Goal: Task Accomplishment & Management: Manage account settings

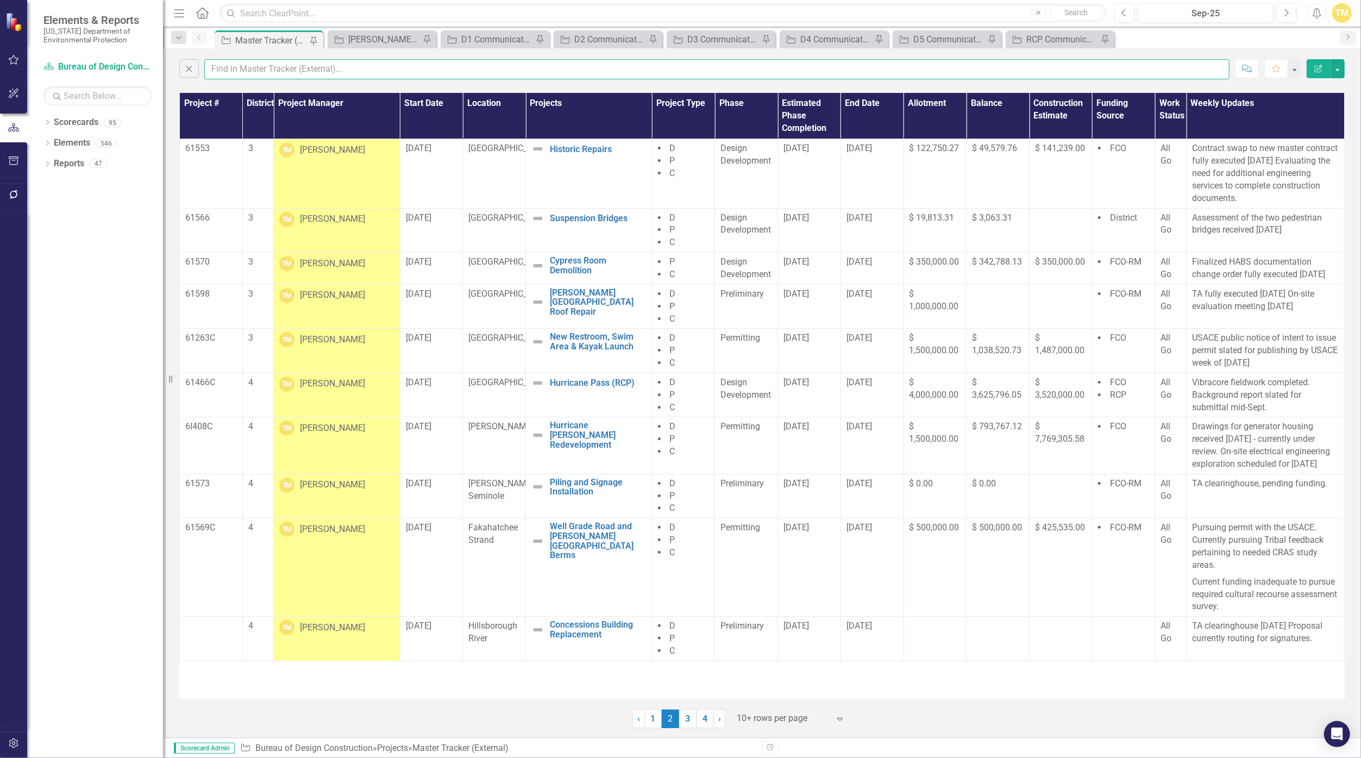
click at [271, 68] on input "text" at bounding box center [716, 69] width 1025 height 20
type input "[PERSON_NAME]"
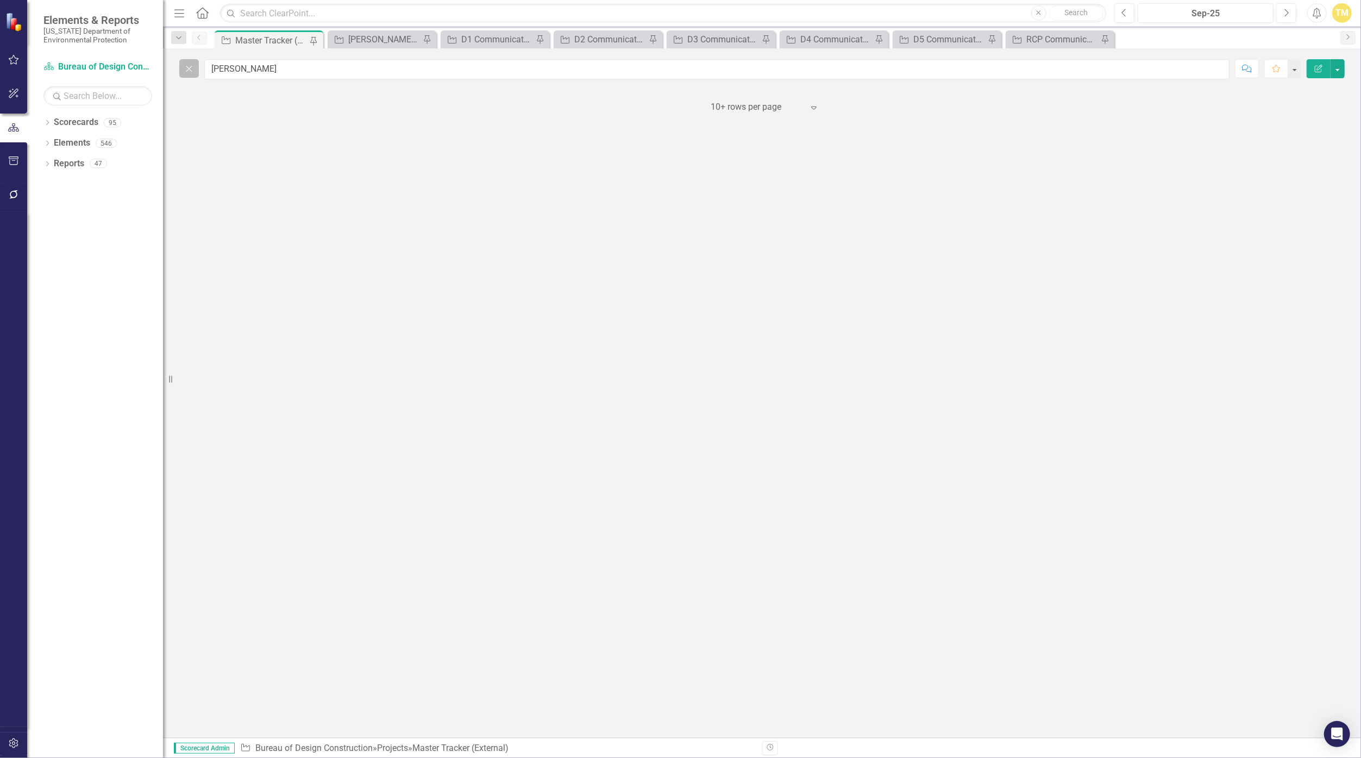
click at [191, 74] on button "Close" at bounding box center [189, 68] width 20 height 18
click at [195, 72] on button "Search" at bounding box center [189, 68] width 20 height 18
click at [227, 71] on input "text" at bounding box center [716, 69] width 1025 height 20
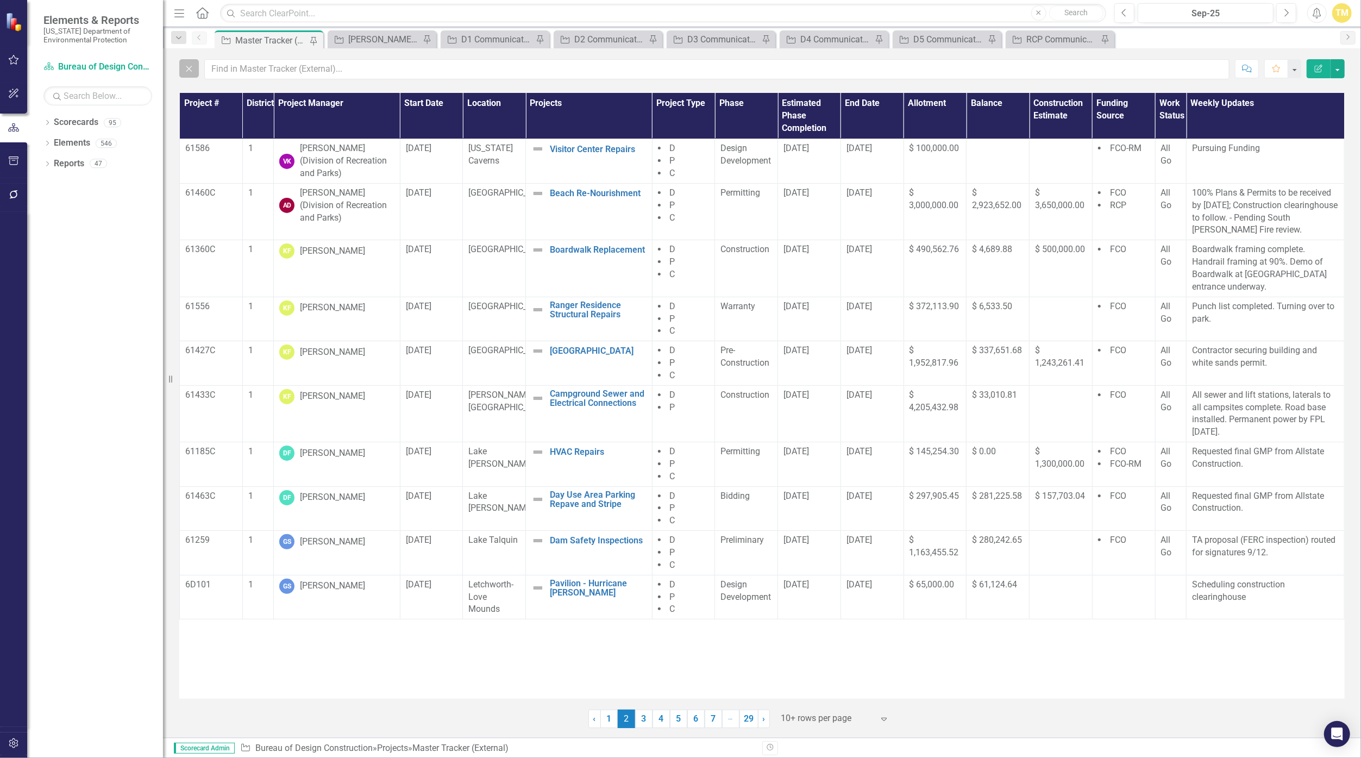
click at [189, 68] on icon "button" at bounding box center [189, 69] width 6 height 6
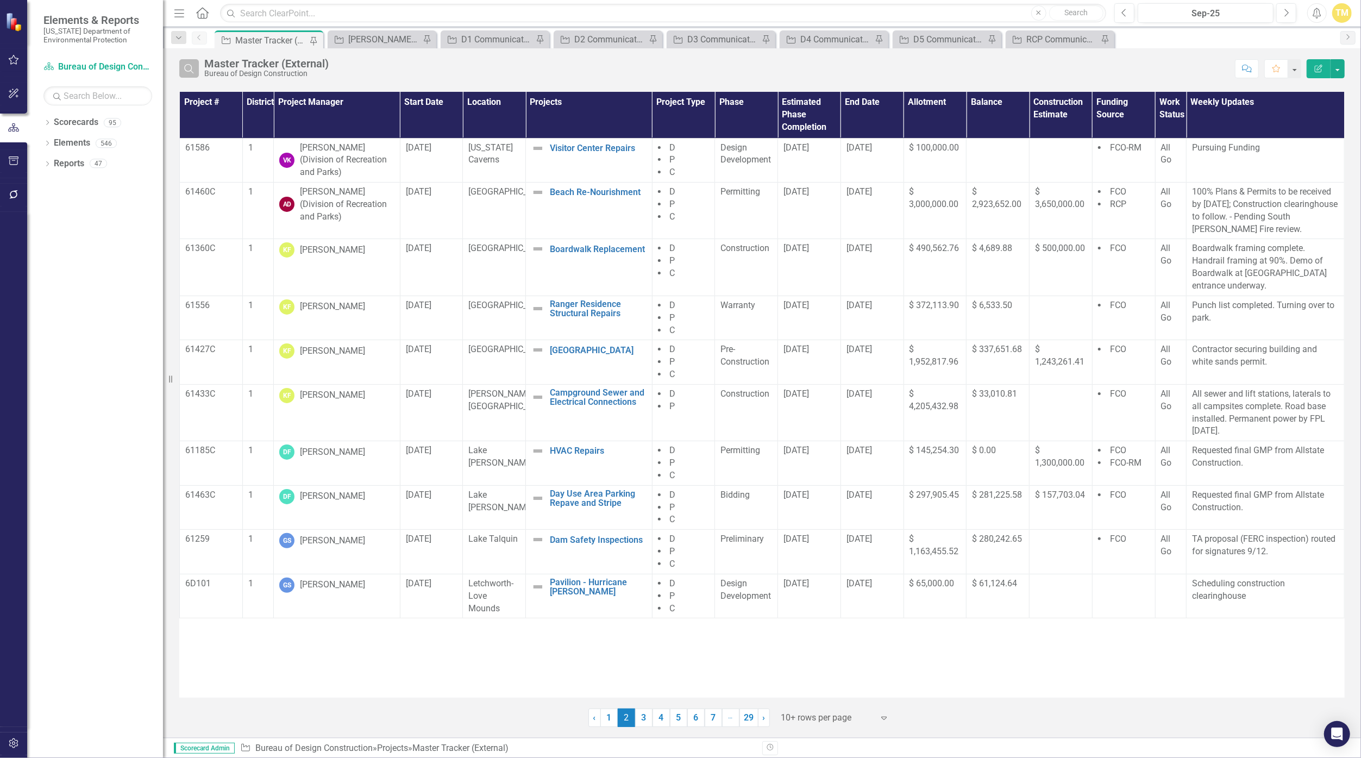
click at [181, 67] on button "Search" at bounding box center [189, 68] width 20 height 18
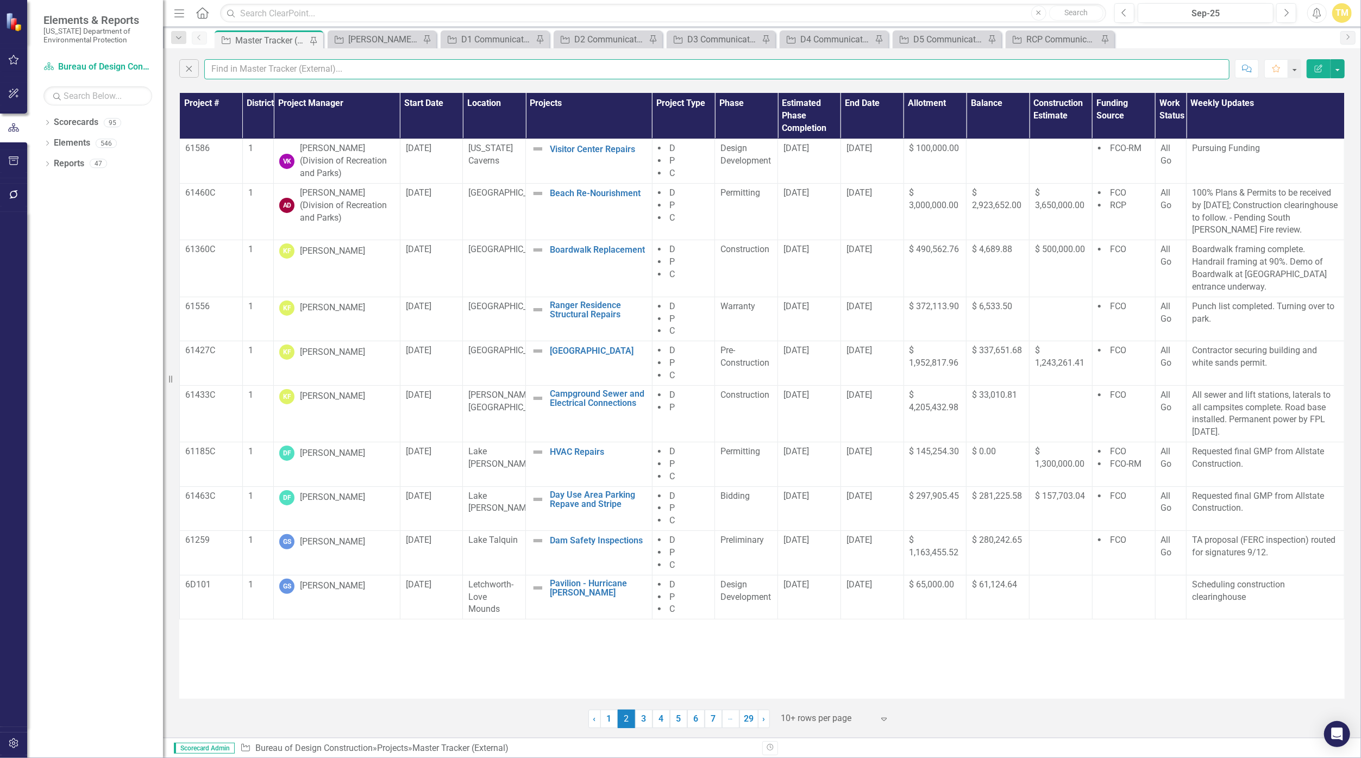
click at [219, 68] on input "text" at bounding box center [716, 69] width 1025 height 20
type input "[PERSON_NAME]"
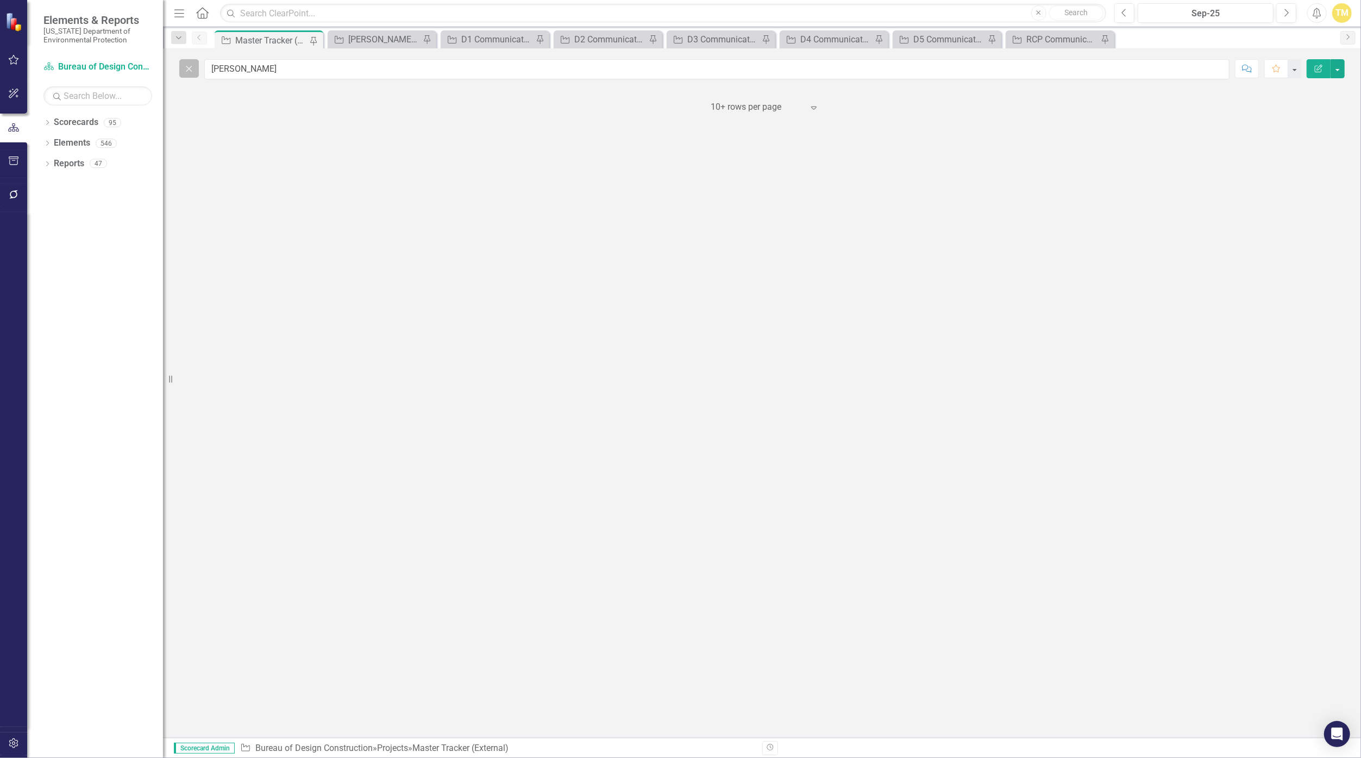
click at [183, 72] on icon "Close" at bounding box center [189, 69] width 12 height 10
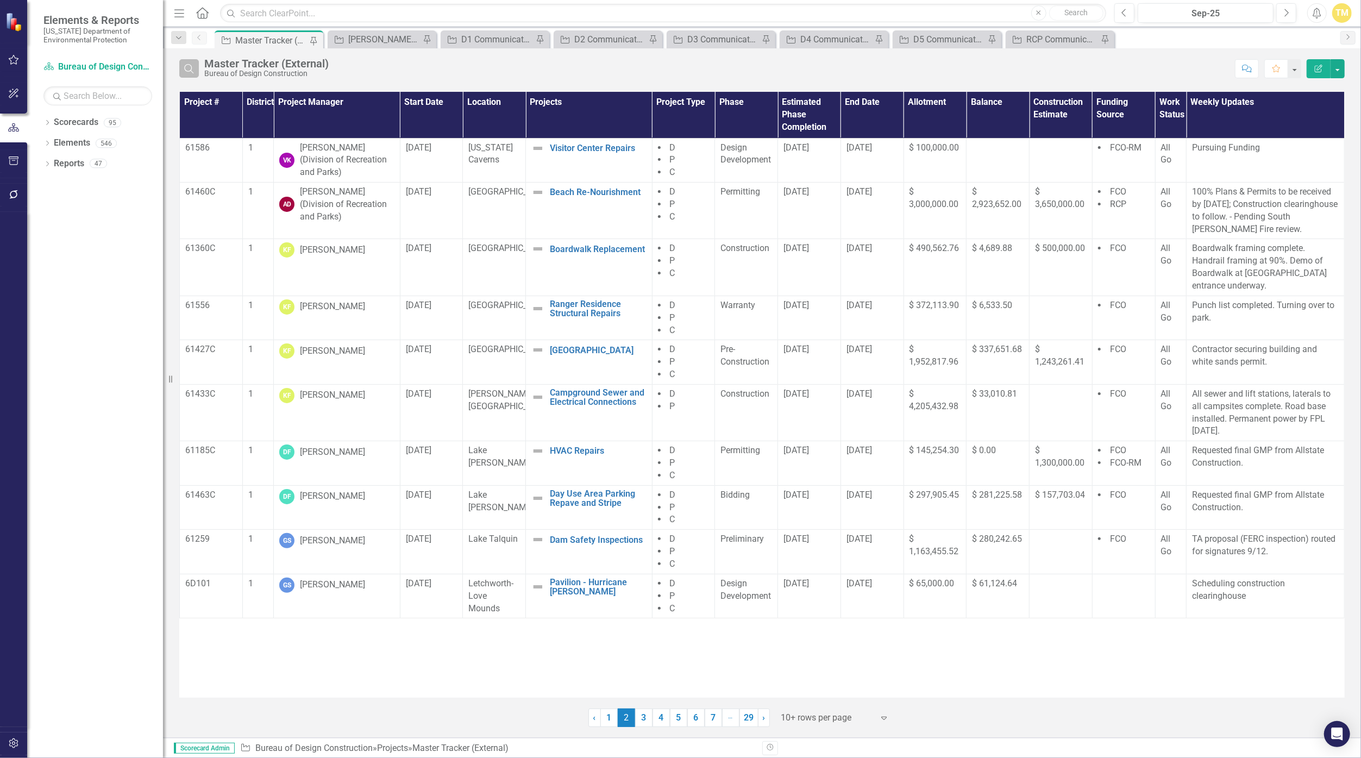
click at [196, 71] on button "Search" at bounding box center [189, 68] width 20 height 18
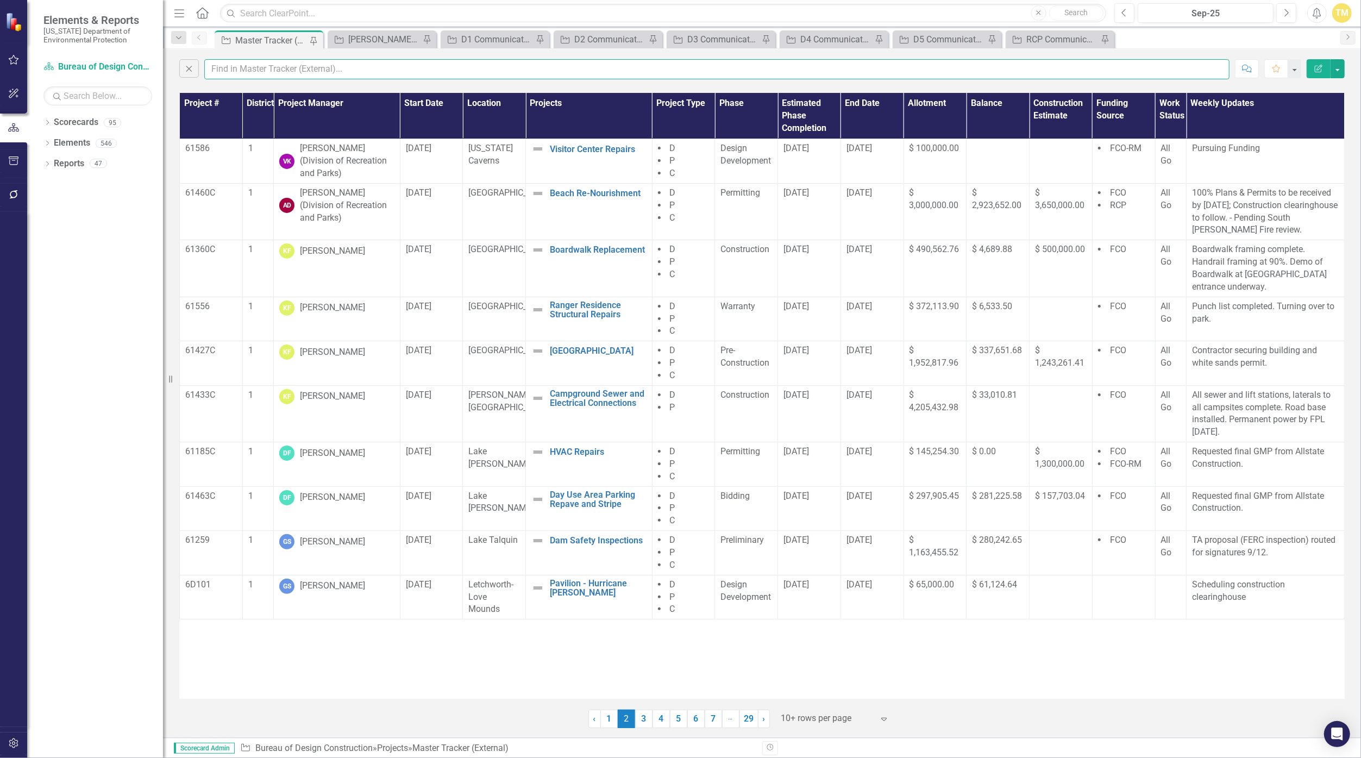
click at [231, 71] on input "text" at bounding box center [716, 69] width 1025 height 20
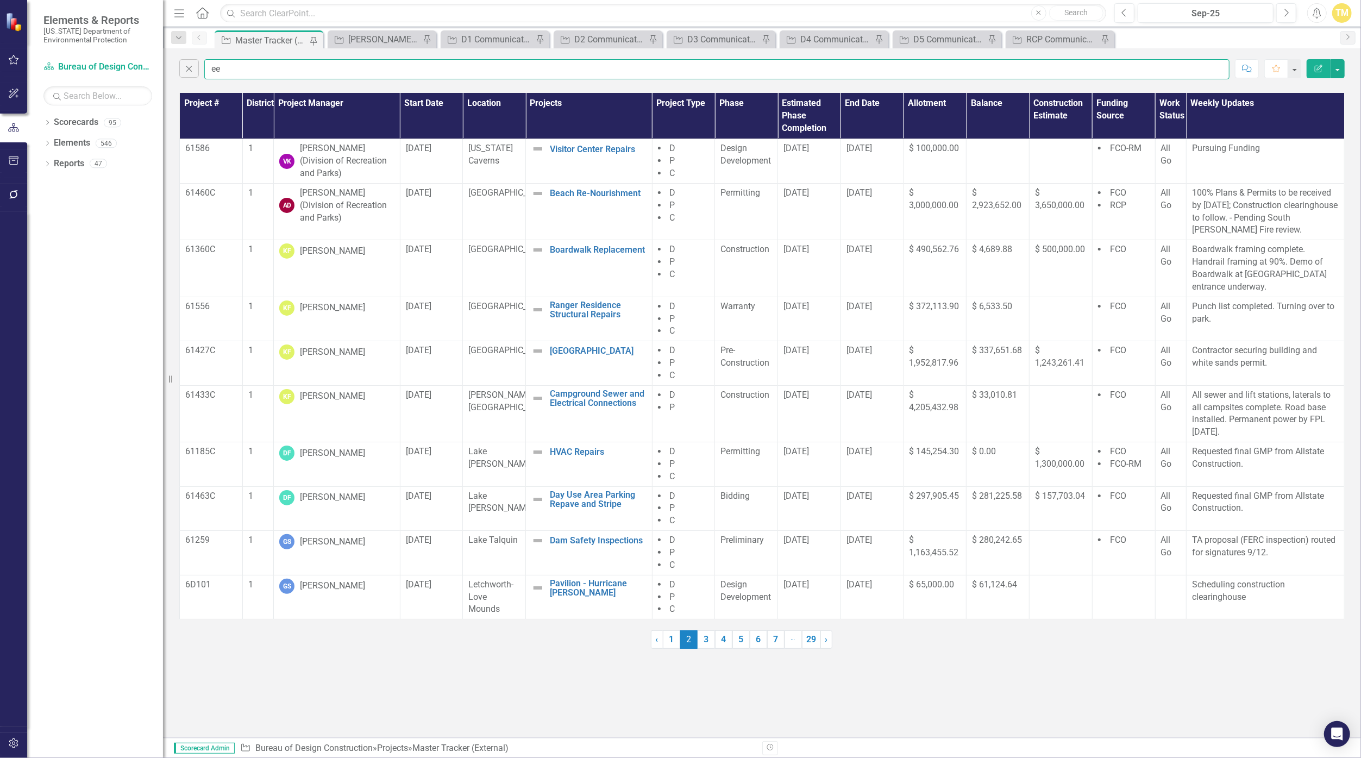
type input "e"
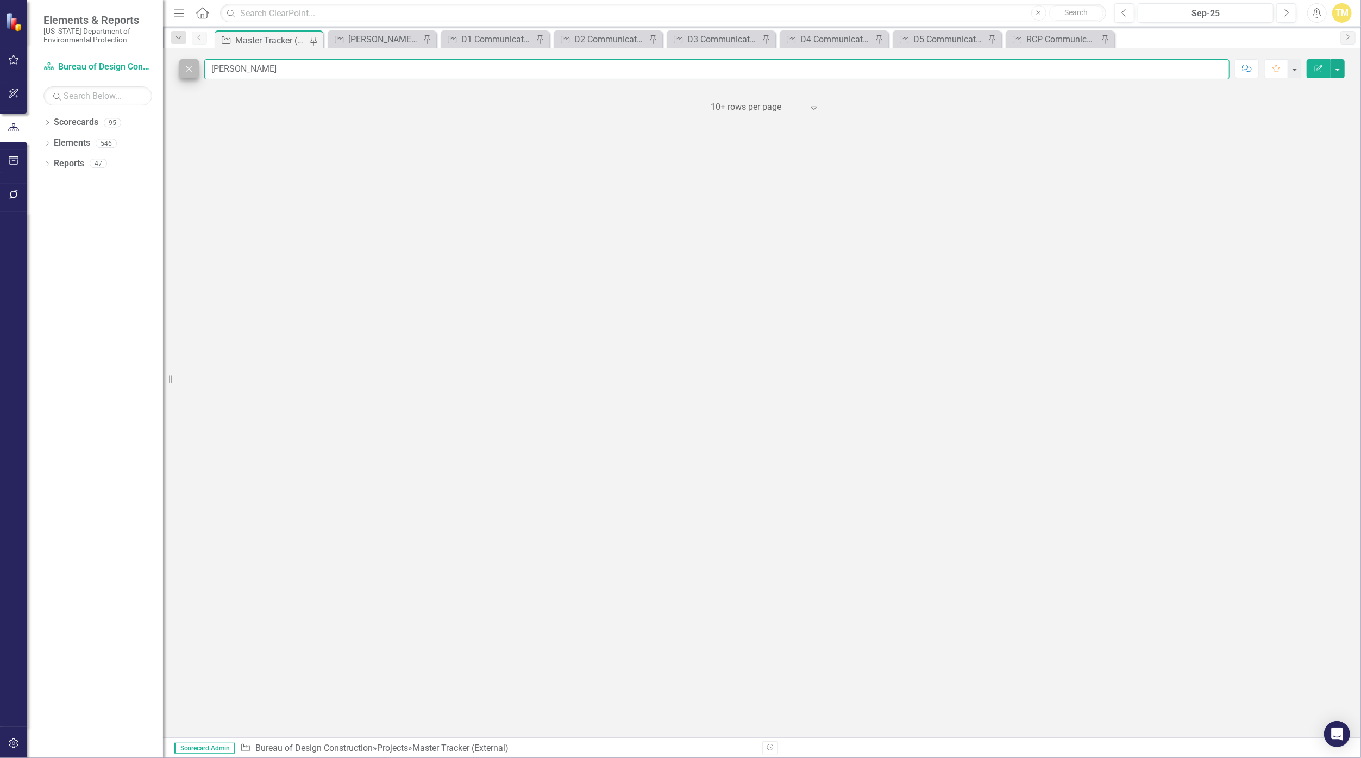
type input "[PERSON_NAME]"
click at [197, 66] on button "Close" at bounding box center [189, 68] width 20 height 18
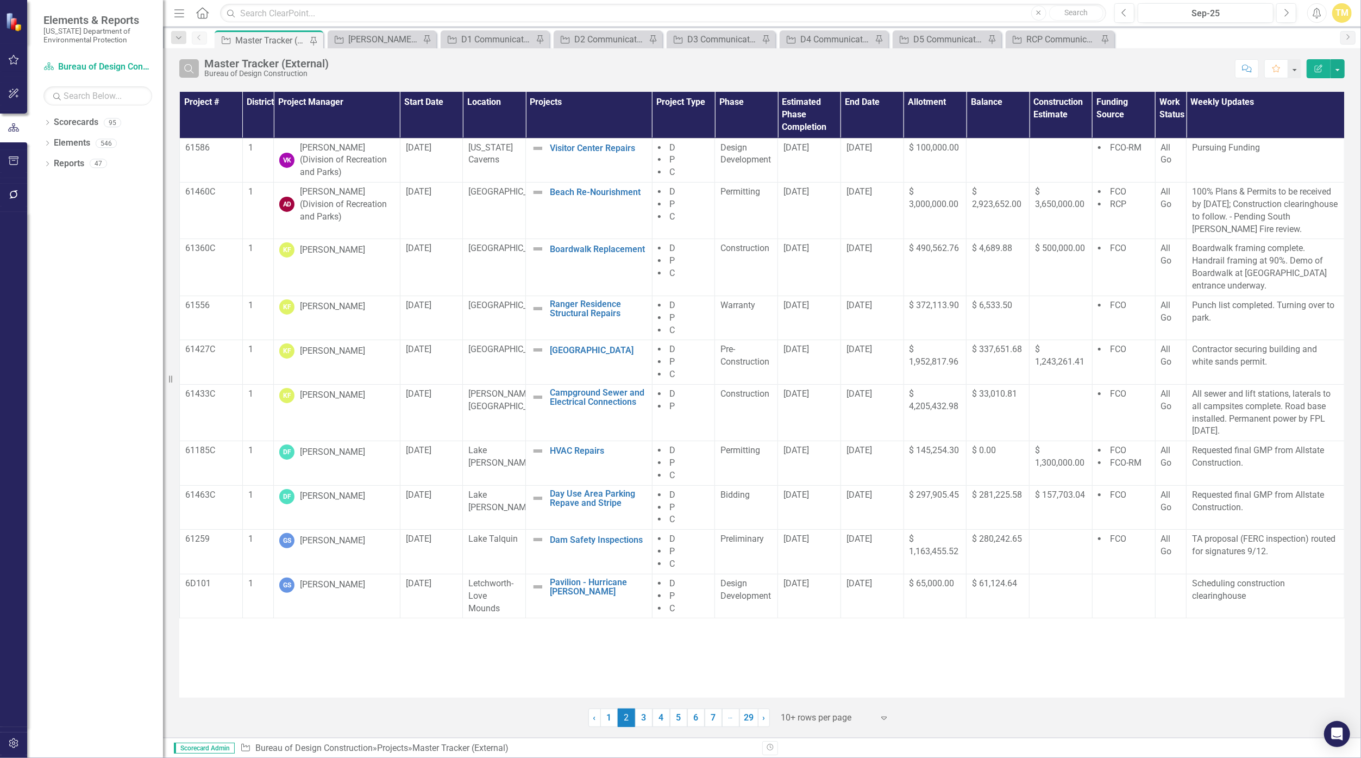
click at [192, 64] on icon "Search" at bounding box center [189, 69] width 12 height 10
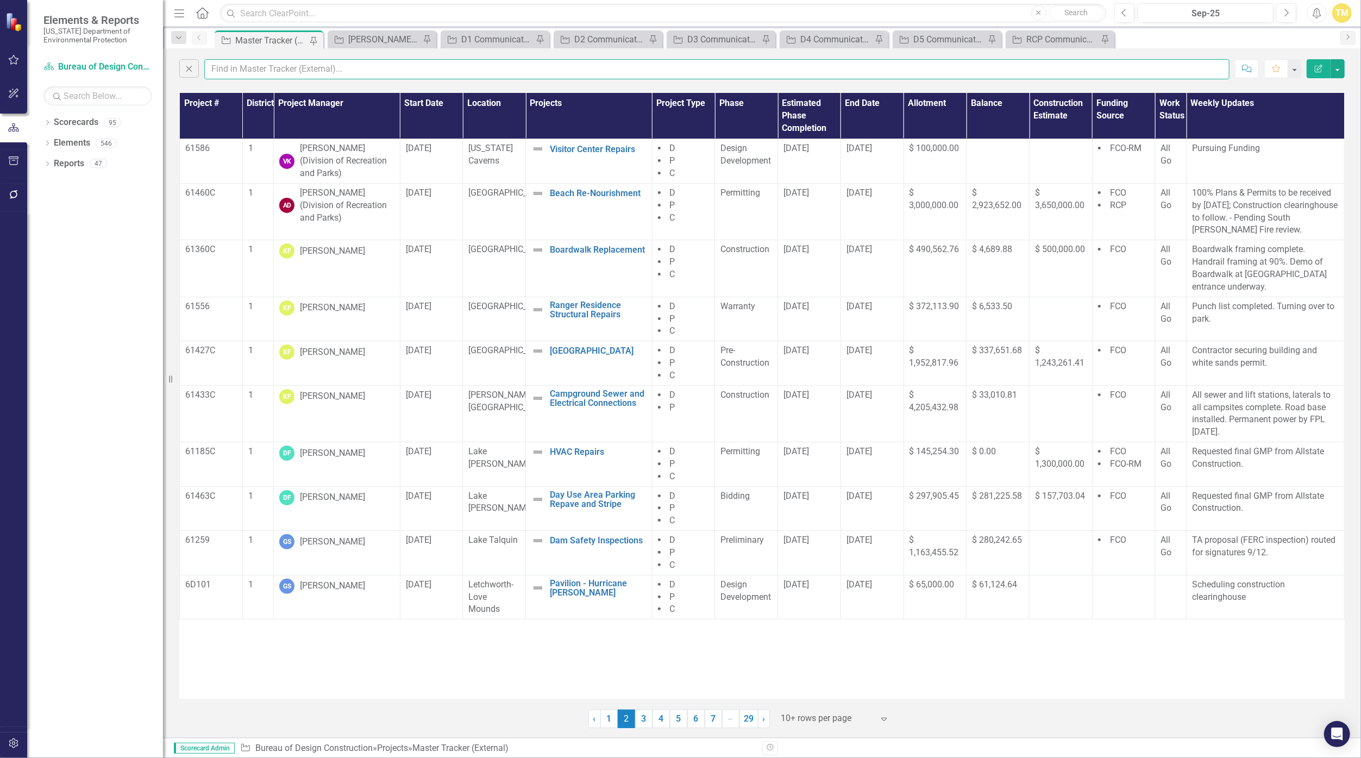
click at [227, 64] on input "text" at bounding box center [716, 69] width 1025 height 20
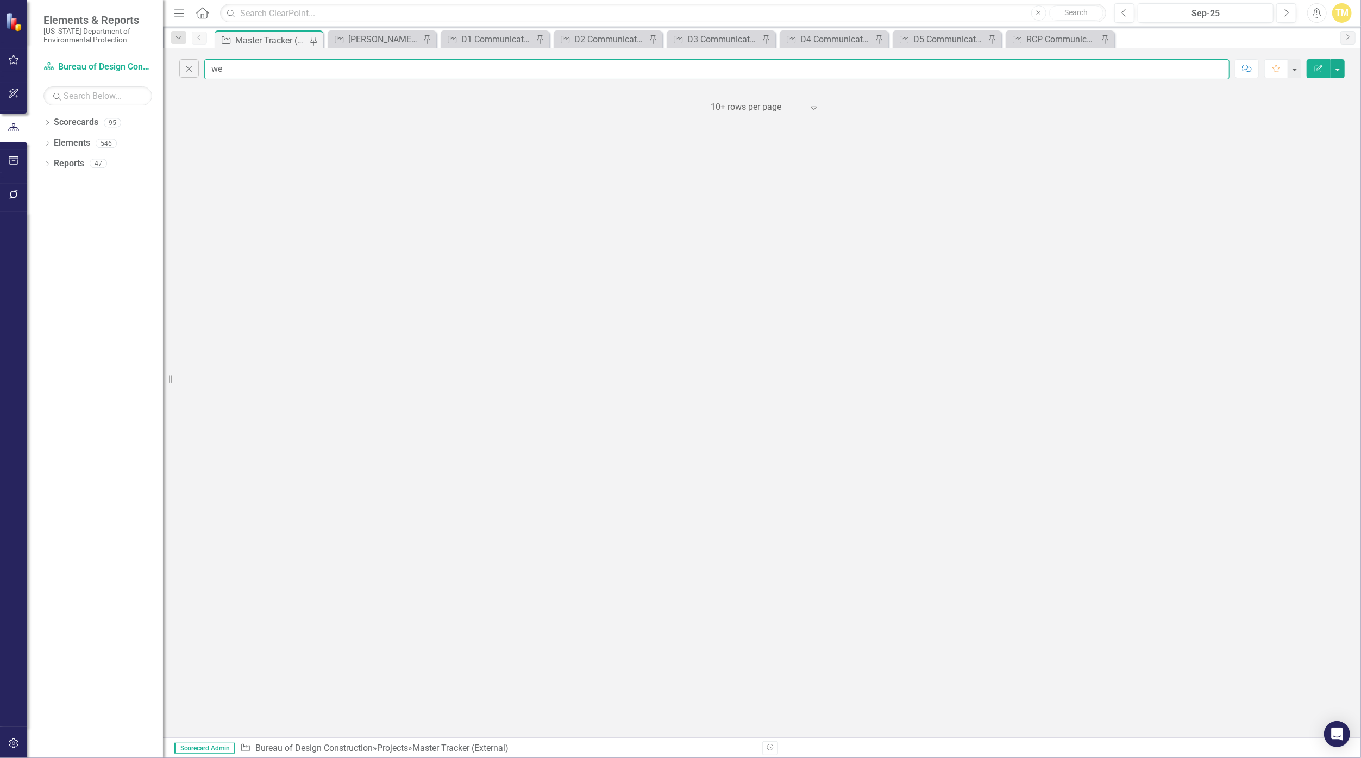
type input "w"
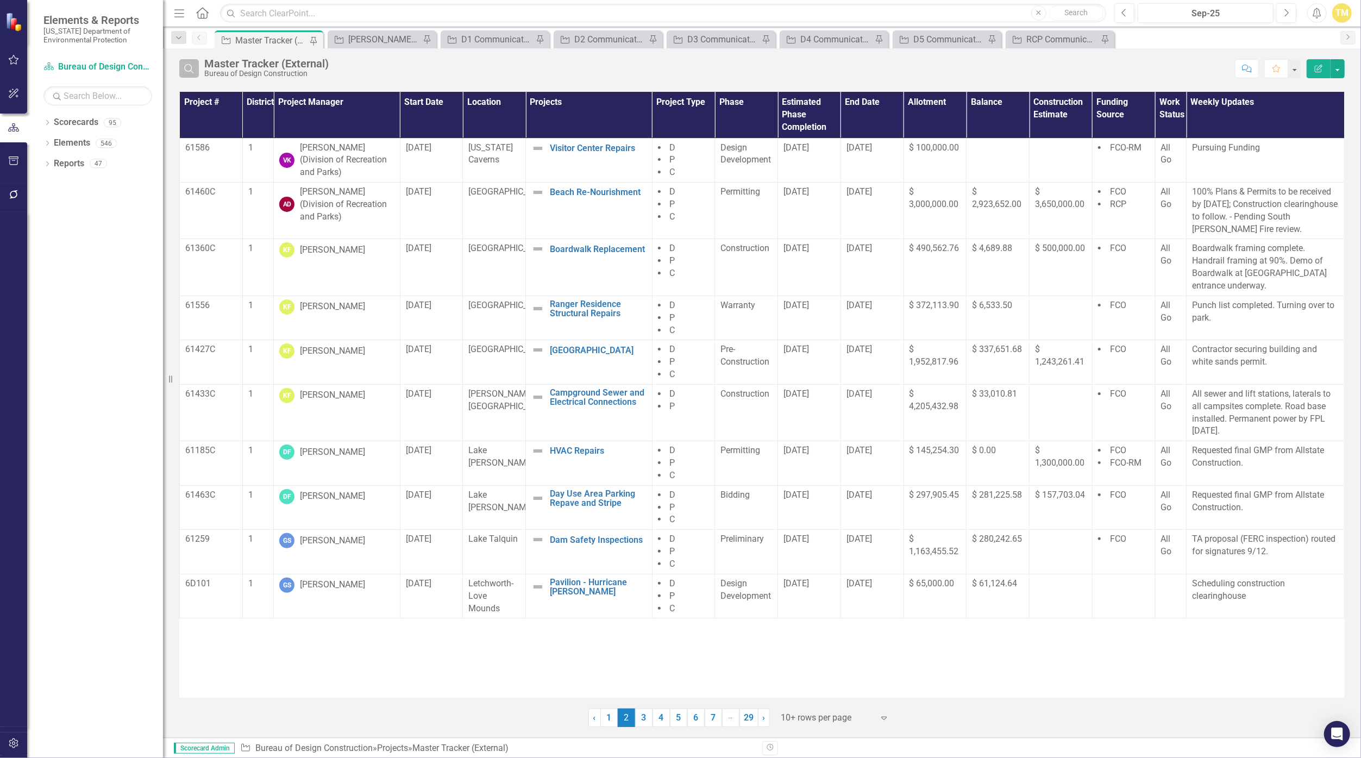
click at [194, 67] on icon "Search" at bounding box center [189, 69] width 12 height 10
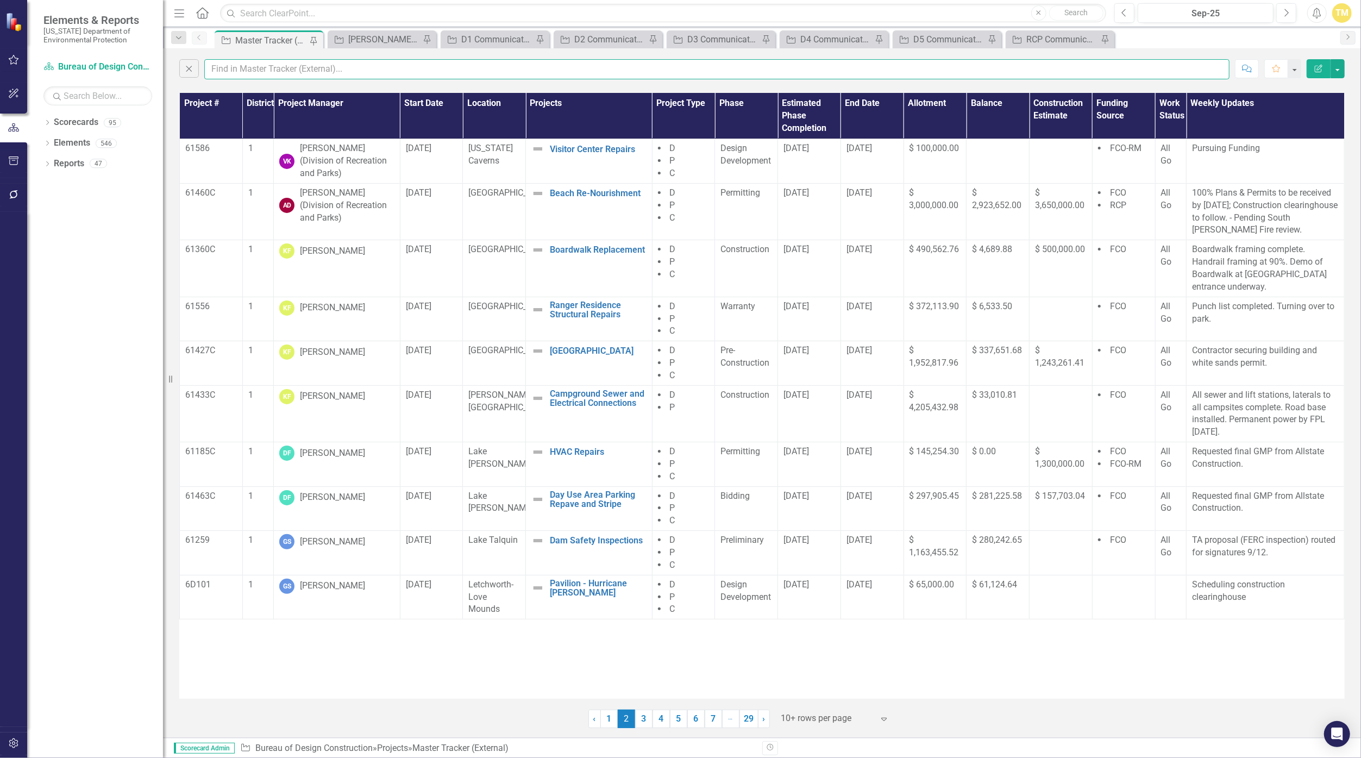
click at [234, 68] on input "text" at bounding box center [716, 69] width 1025 height 20
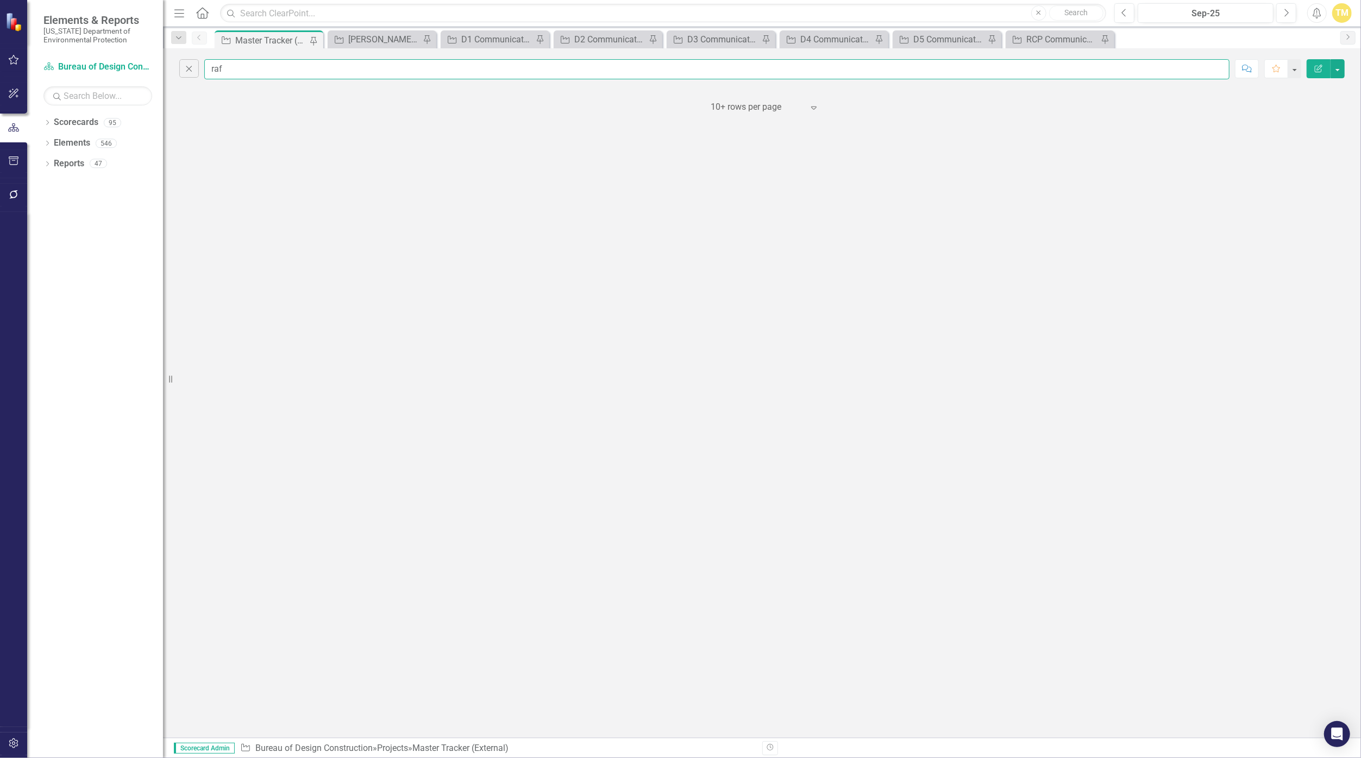
type input "raf"
click at [195, 68] on icon "Close" at bounding box center [189, 69] width 12 height 10
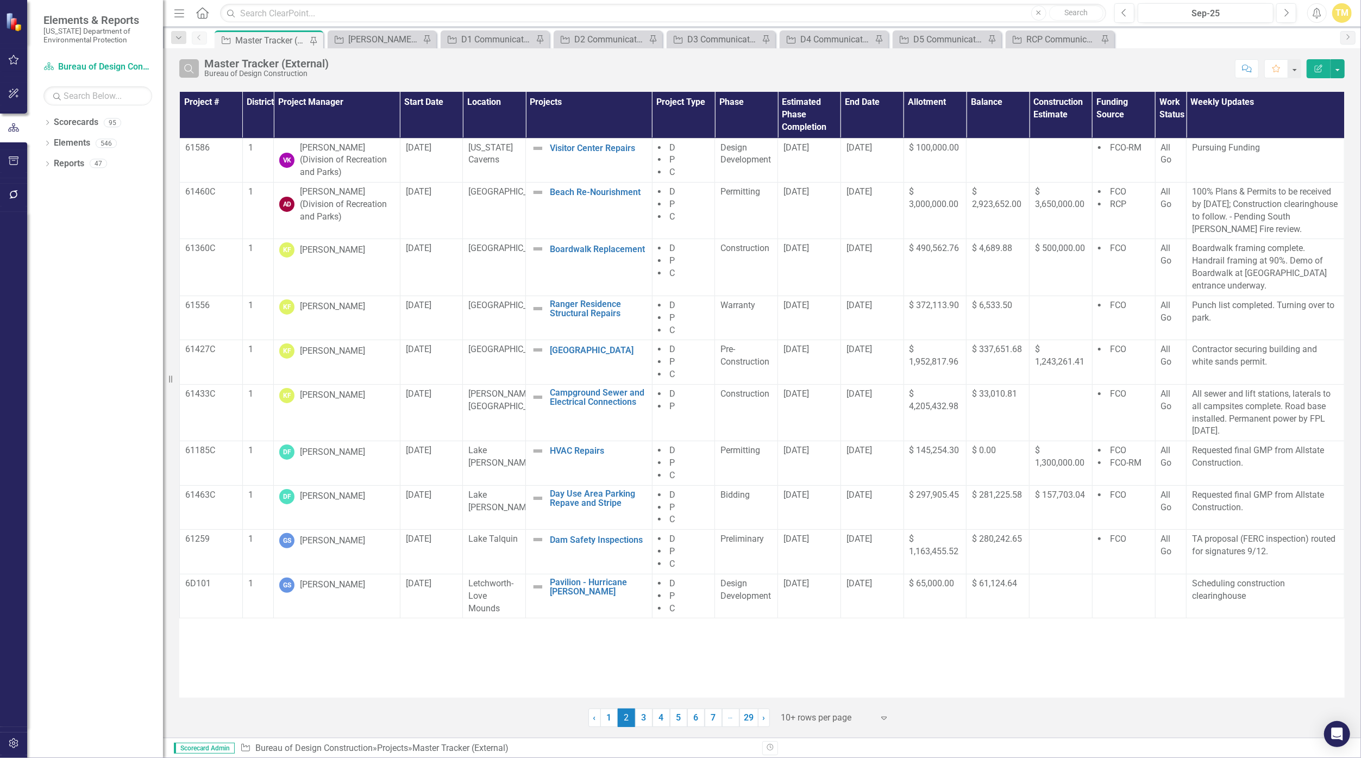
click at [197, 66] on button "Search" at bounding box center [189, 68] width 20 height 18
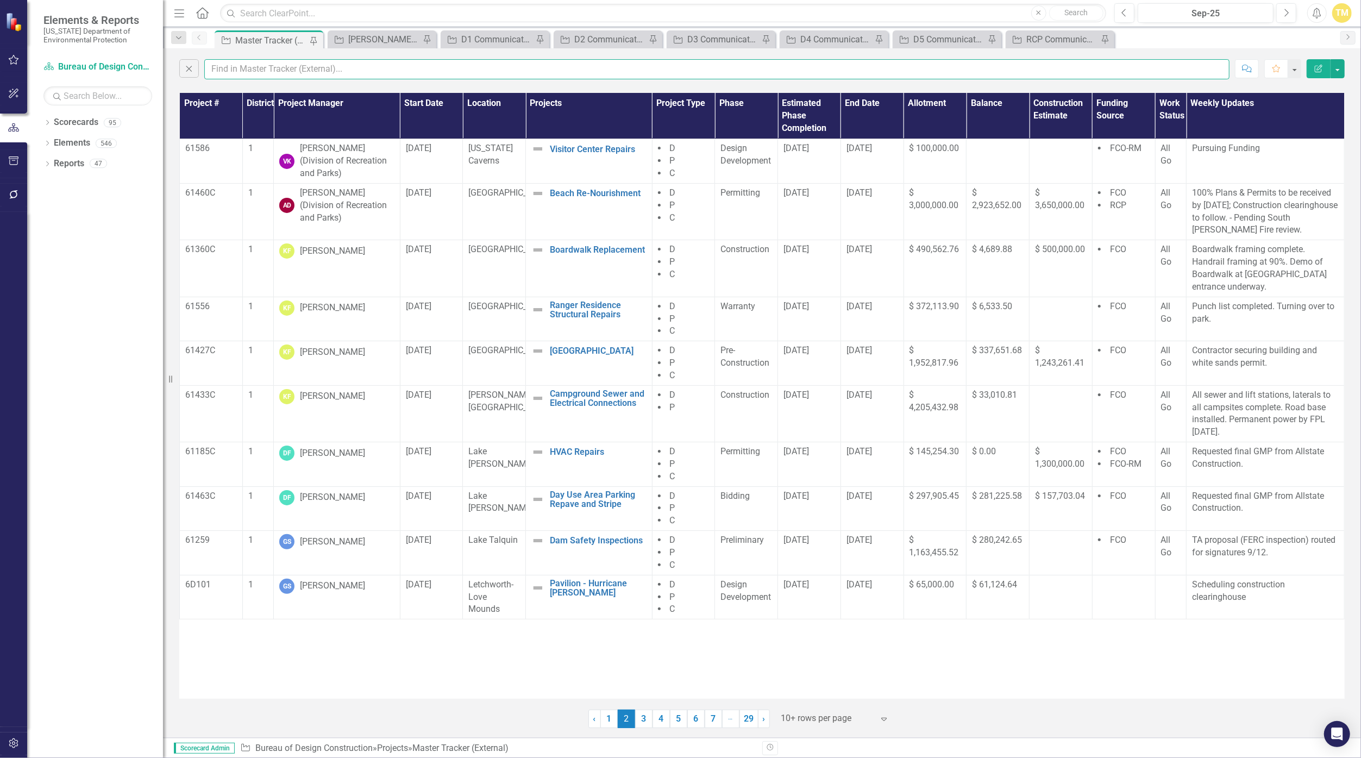
click at [231, 66] on input "text" at bounding box center [716, 69] width 1025 height 20
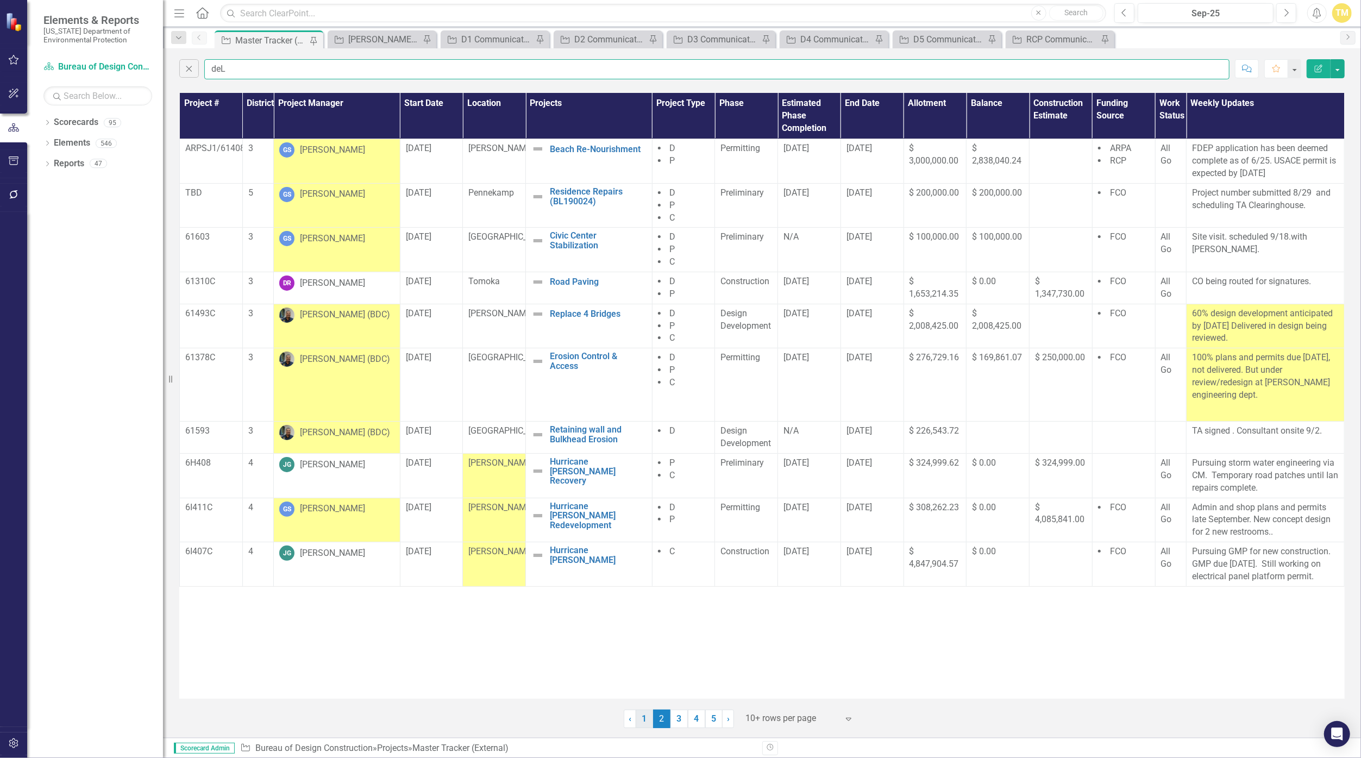
type input "deL"
click at [645, 720] on link "1" at bounding box center [644, 718] width 17 height 18
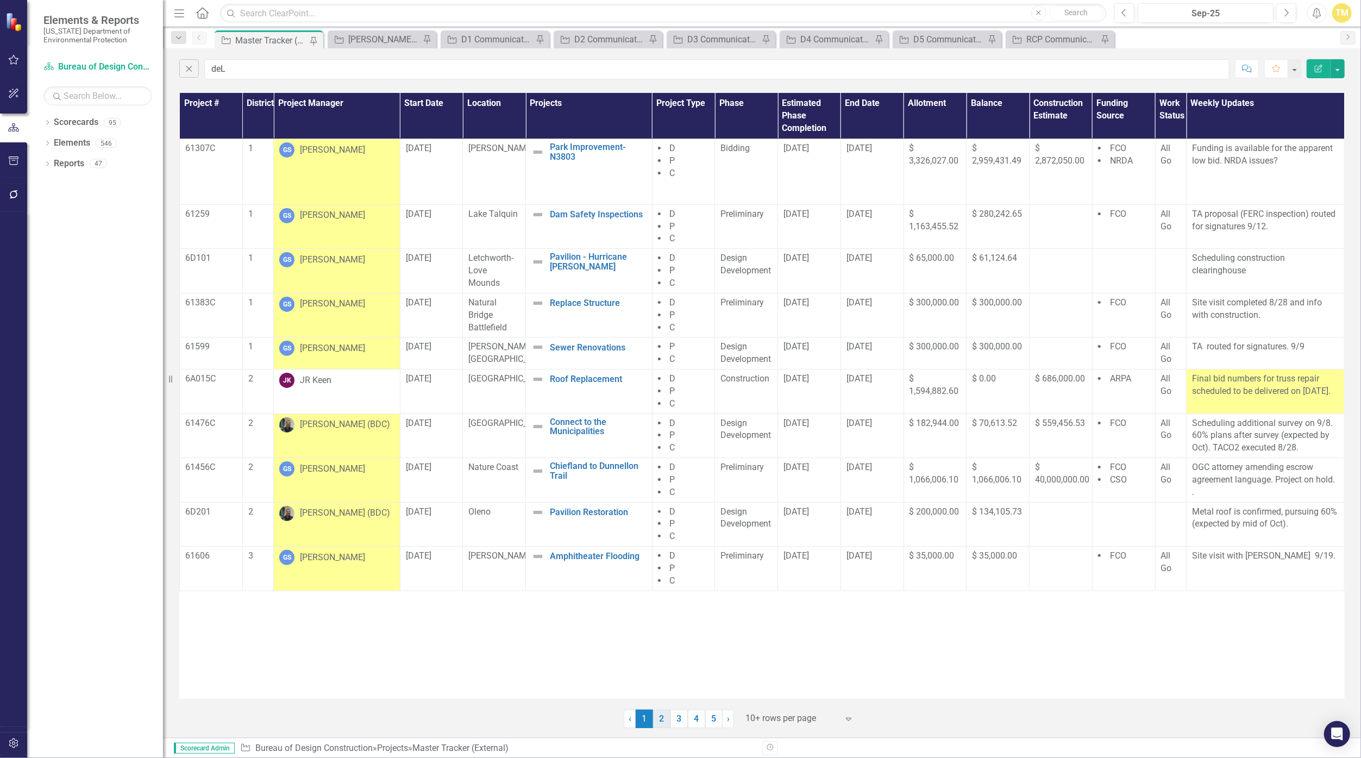
click at [663, 718] on link "2" at bounding box center [661, 718] width 17 height 18
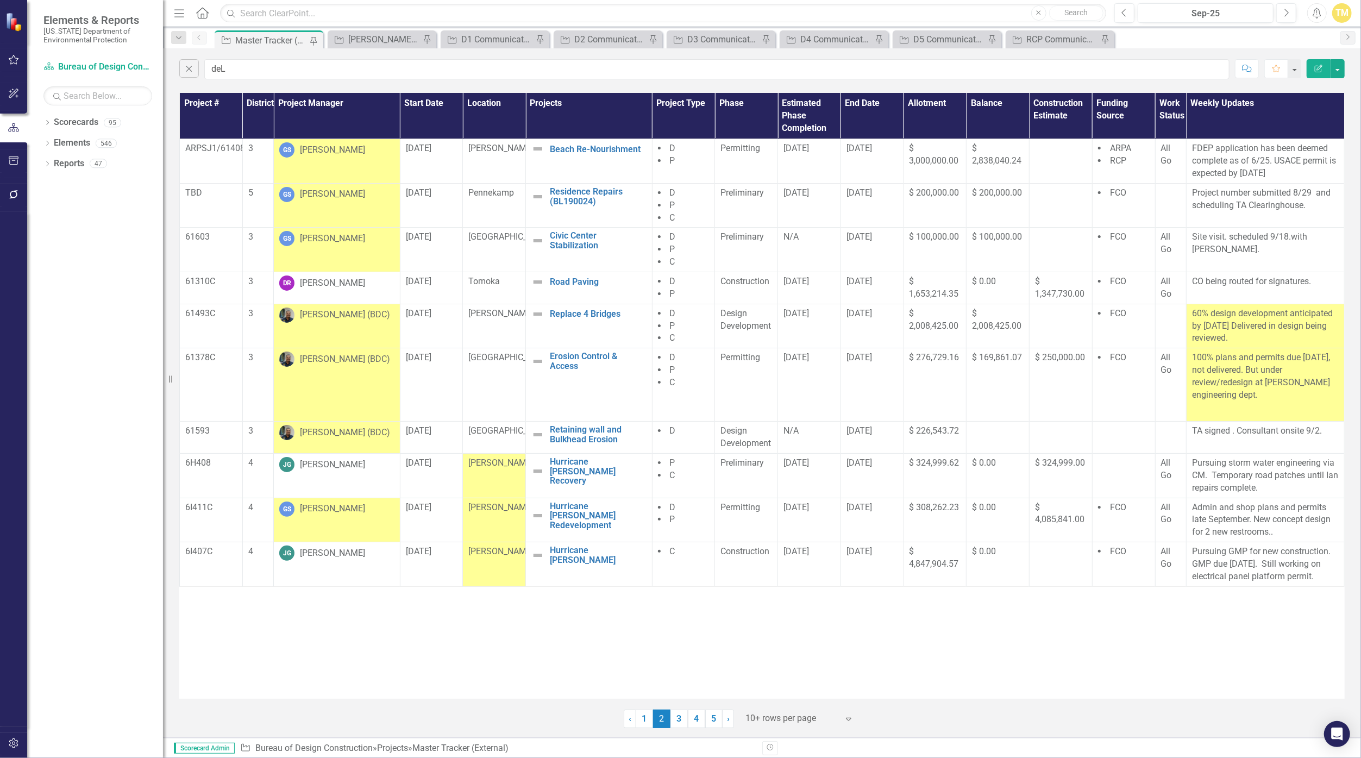
click at [350, 316] on div "[PERSON_NAME] (BDC)" at bounding box center [345, 315] width 90 height 12
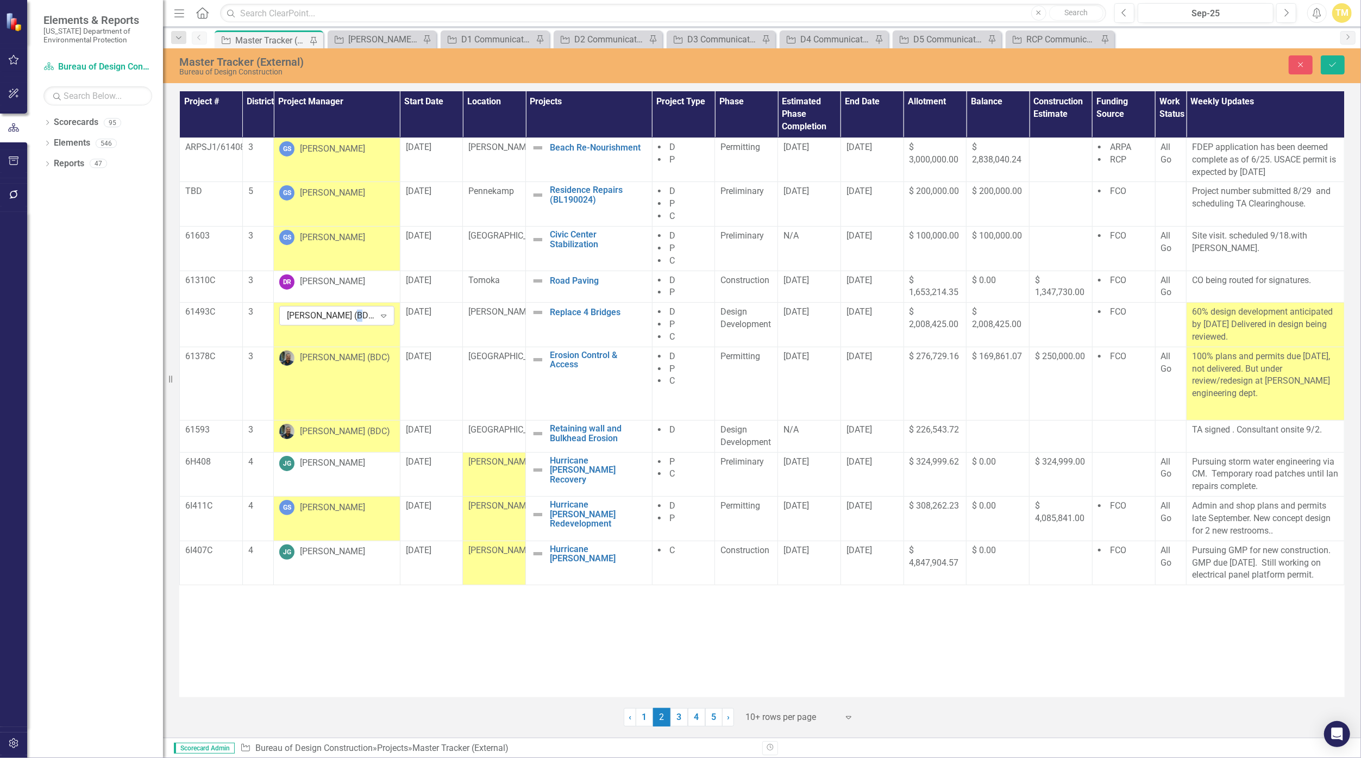
click at [350, 316] on div "[PERSON_NAME] (BDC)" at bounding box center [331, 316] width 88 height 12
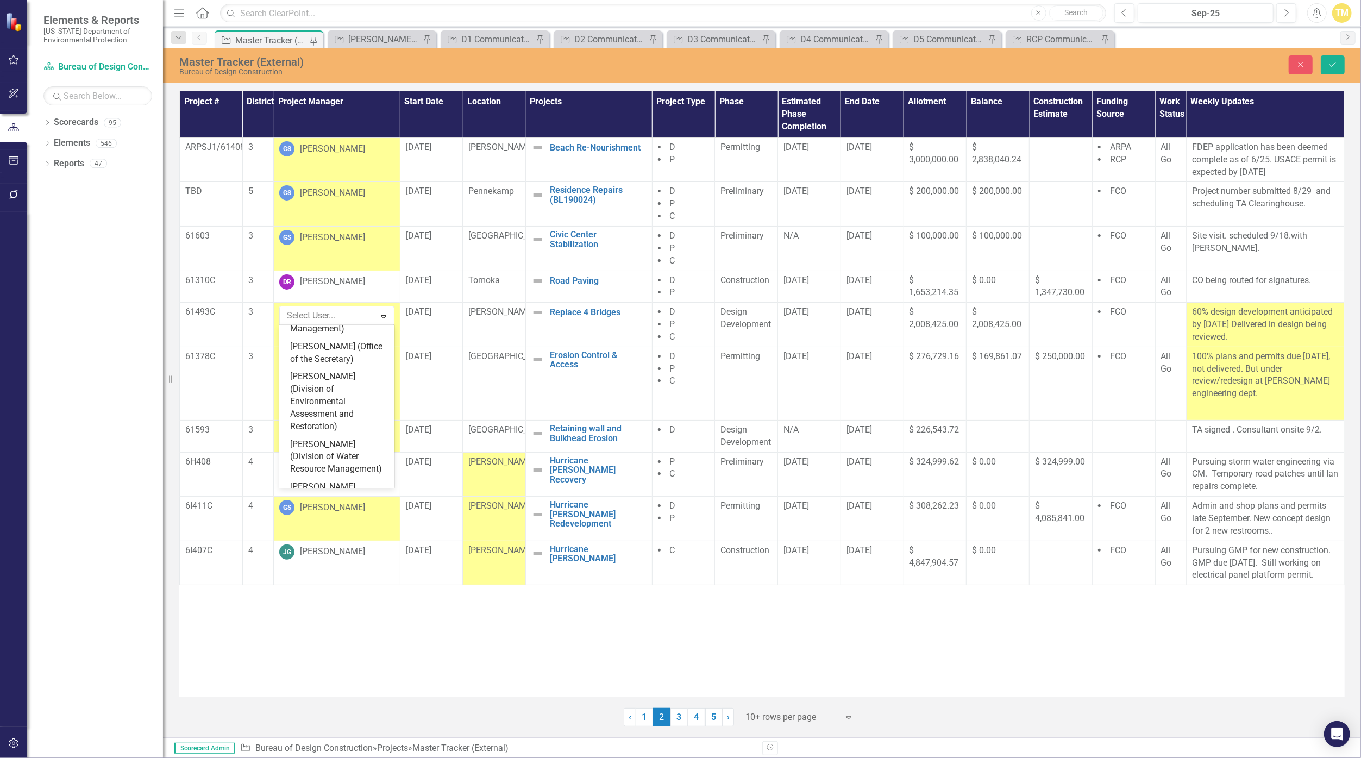
scroll to position [2183, 0]
type input "e"
type input "terr"
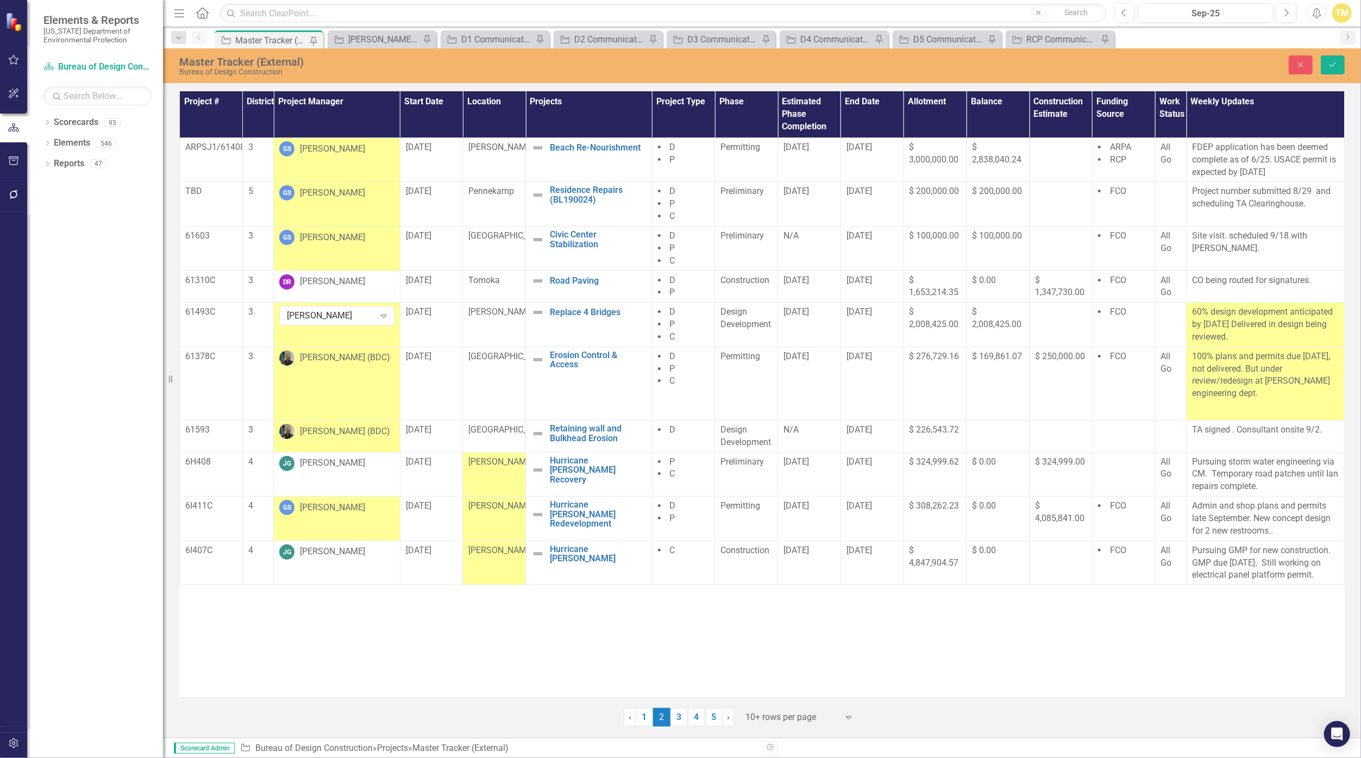
click at [537, 649] on div "Project # District Project Manager Start Date Location Projects Project Type Ph…" at bounding box center [761, 394] width 1165 height 606
click at [1332, 64] on icon "Save" at bounding box center [1333, 65] width 10 height 8
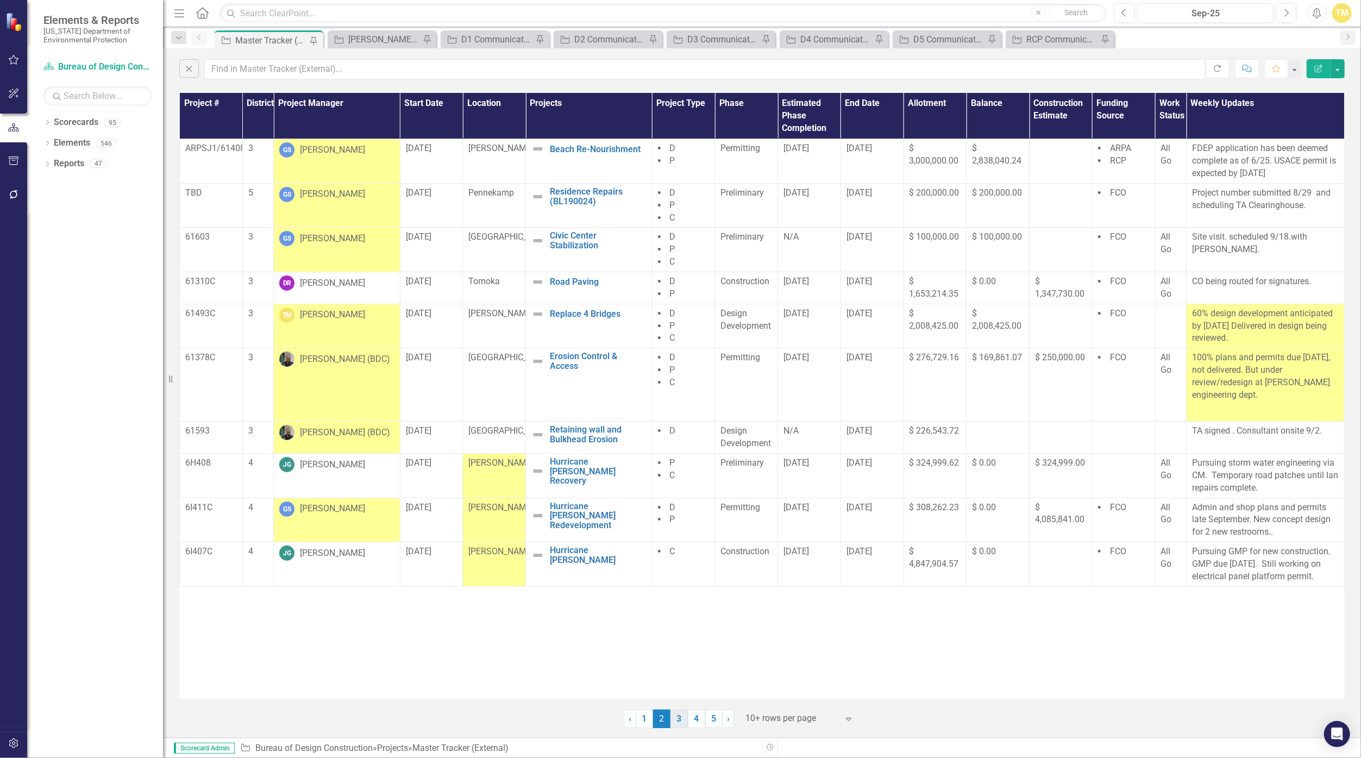
click at [678, 722] on link "3" at bounding box center [678, 718] width 17 height 18
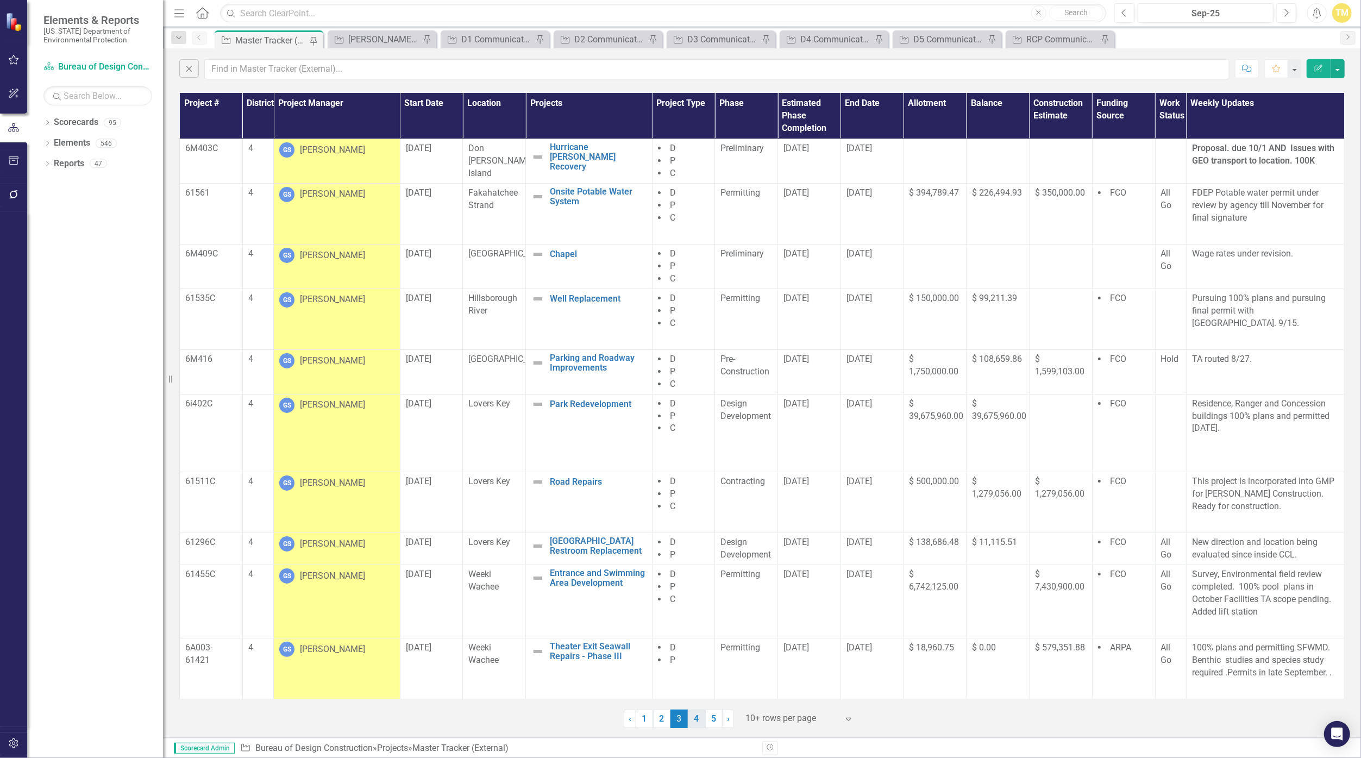
click at [693, 717] on link "4" at bounding box center [696, 718] width 17 height 18
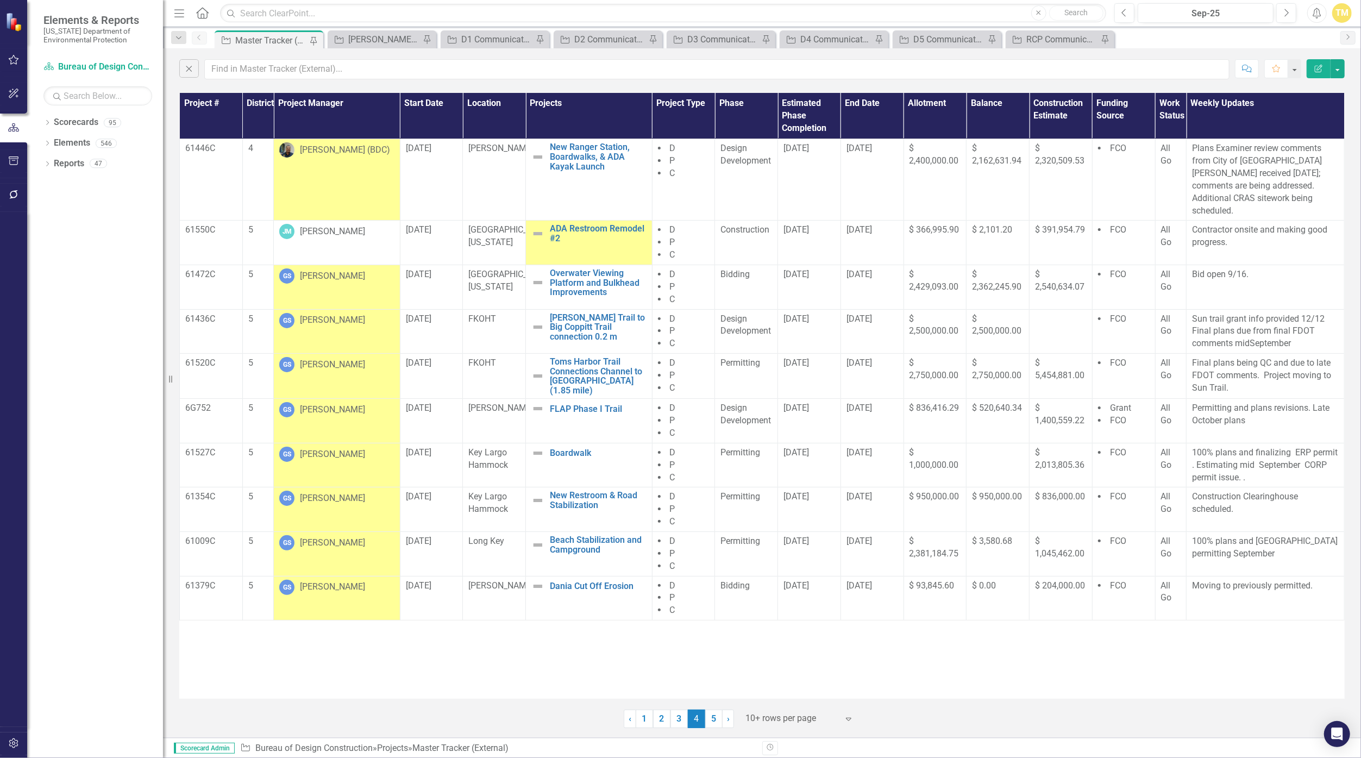
click at [367, 153] on div "[PERSON_NAME] (BDC)" at bounding box center [345, 150] width 90 height 12
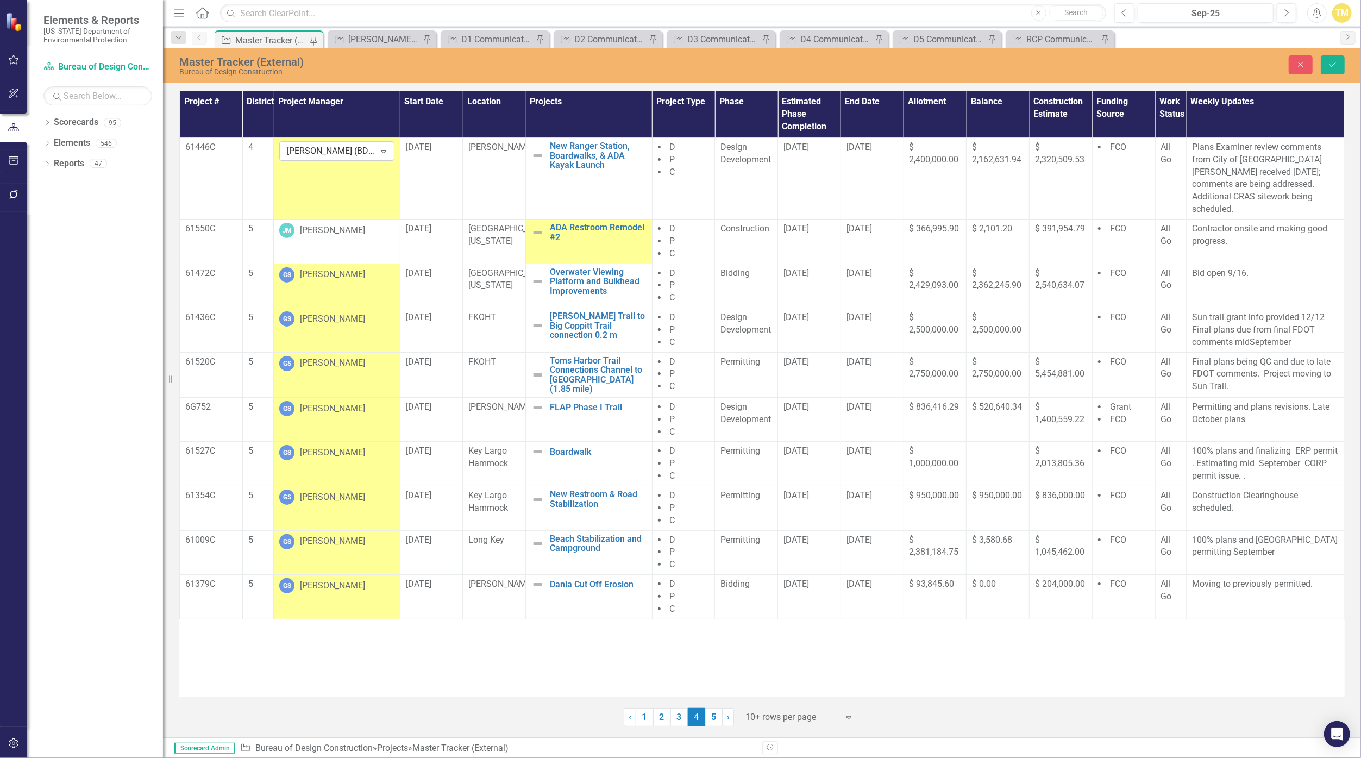
click at [367, 153] on div "[PERSON_NAME] (BDC)" at bounding box center [331, 151] width 88 height 12
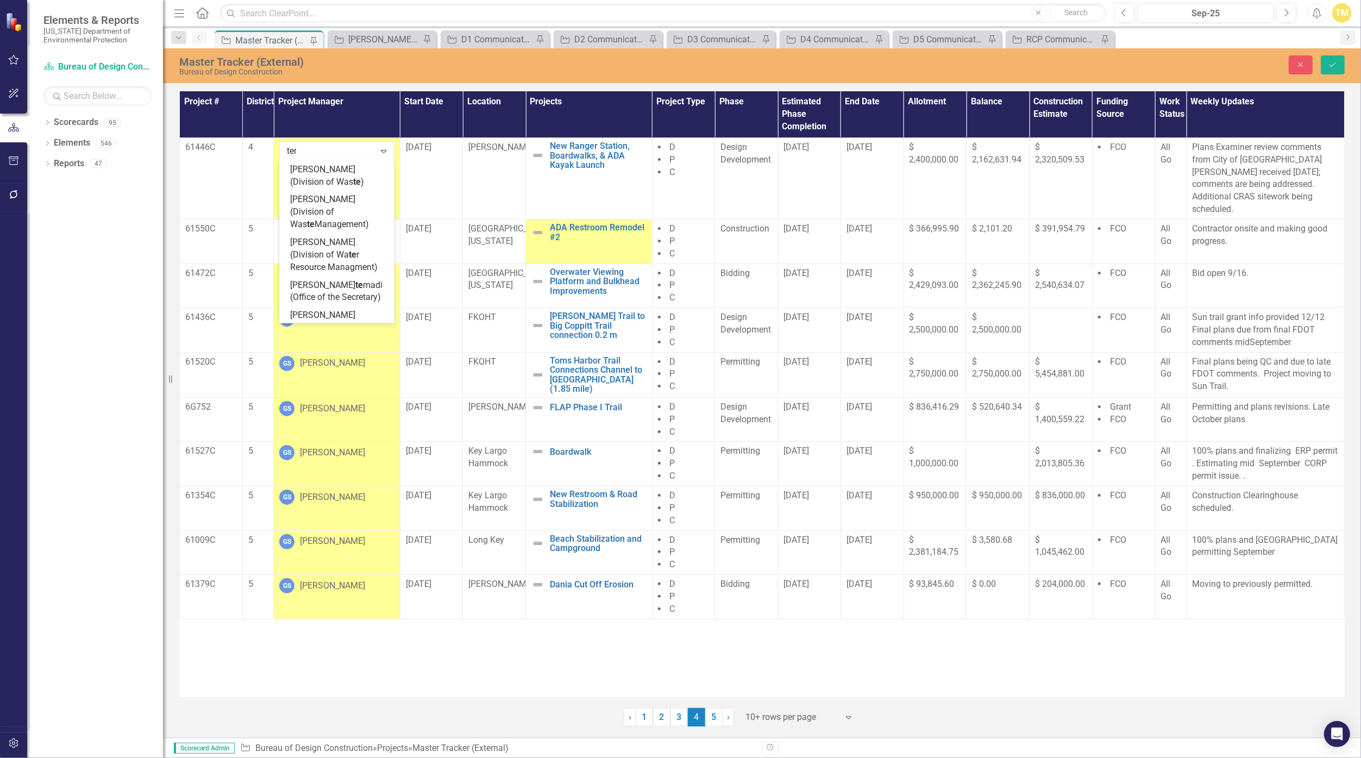
scroll to position [274, 0]
type input "terr"
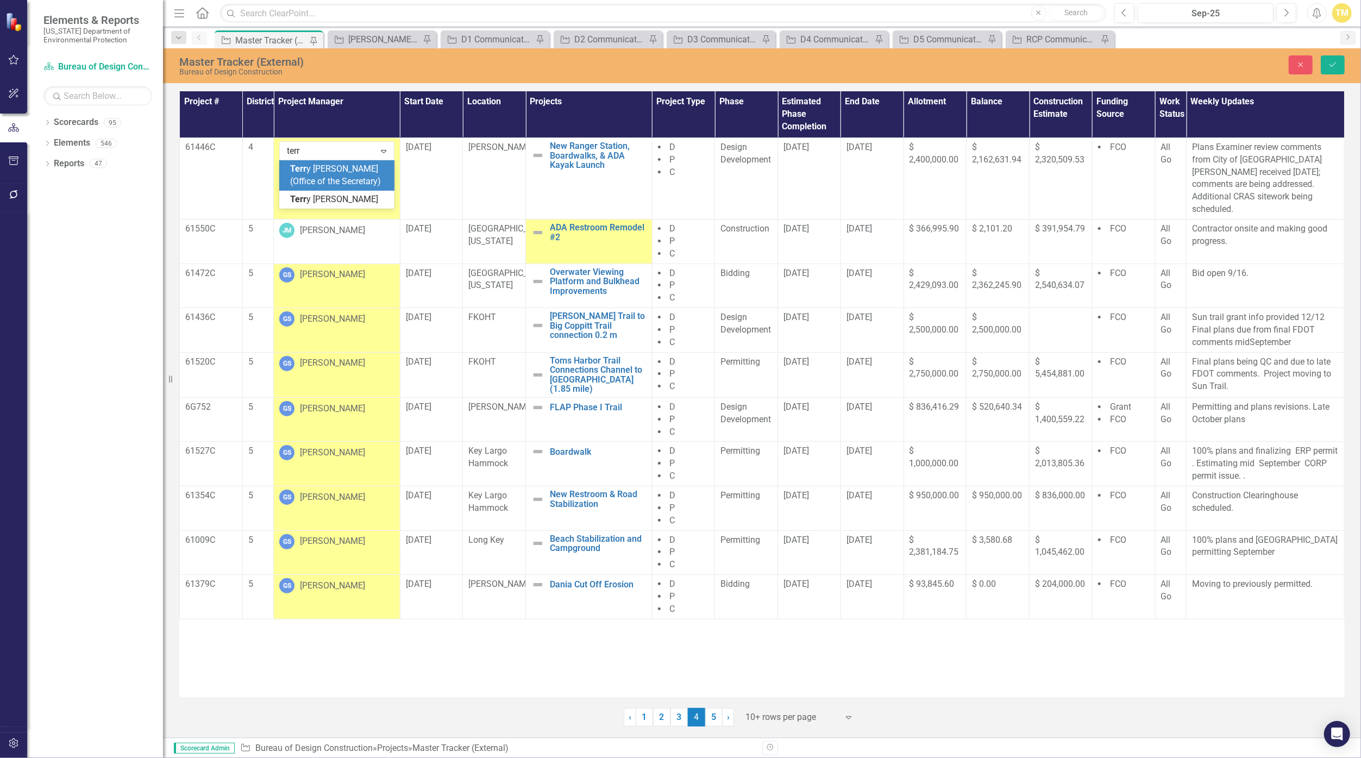
scroll to position [0, 0]
click at [1327, 65] on button "Save" at bounding box center [1333, 64] width 24 height 19
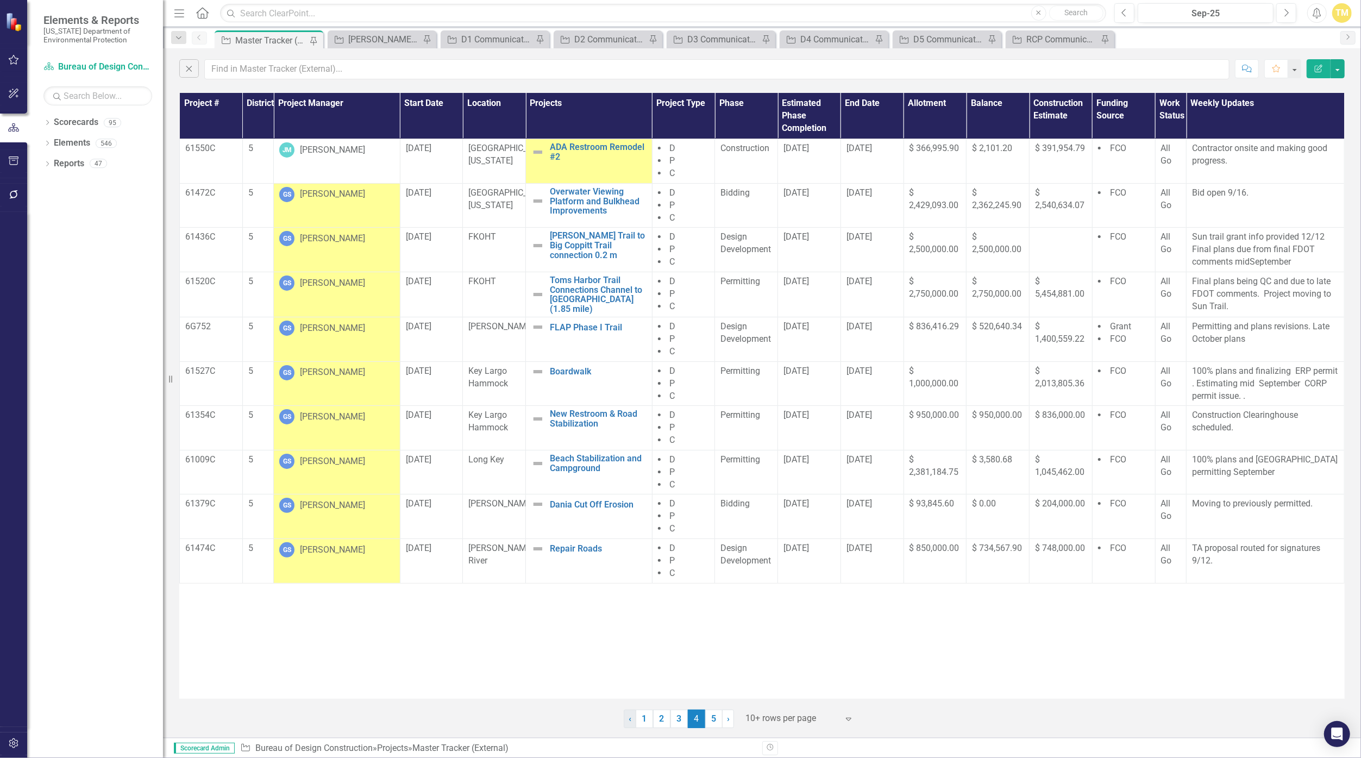
click at [628, 719] on span "‹" at bounding box center [629, 718] width 3 height 10
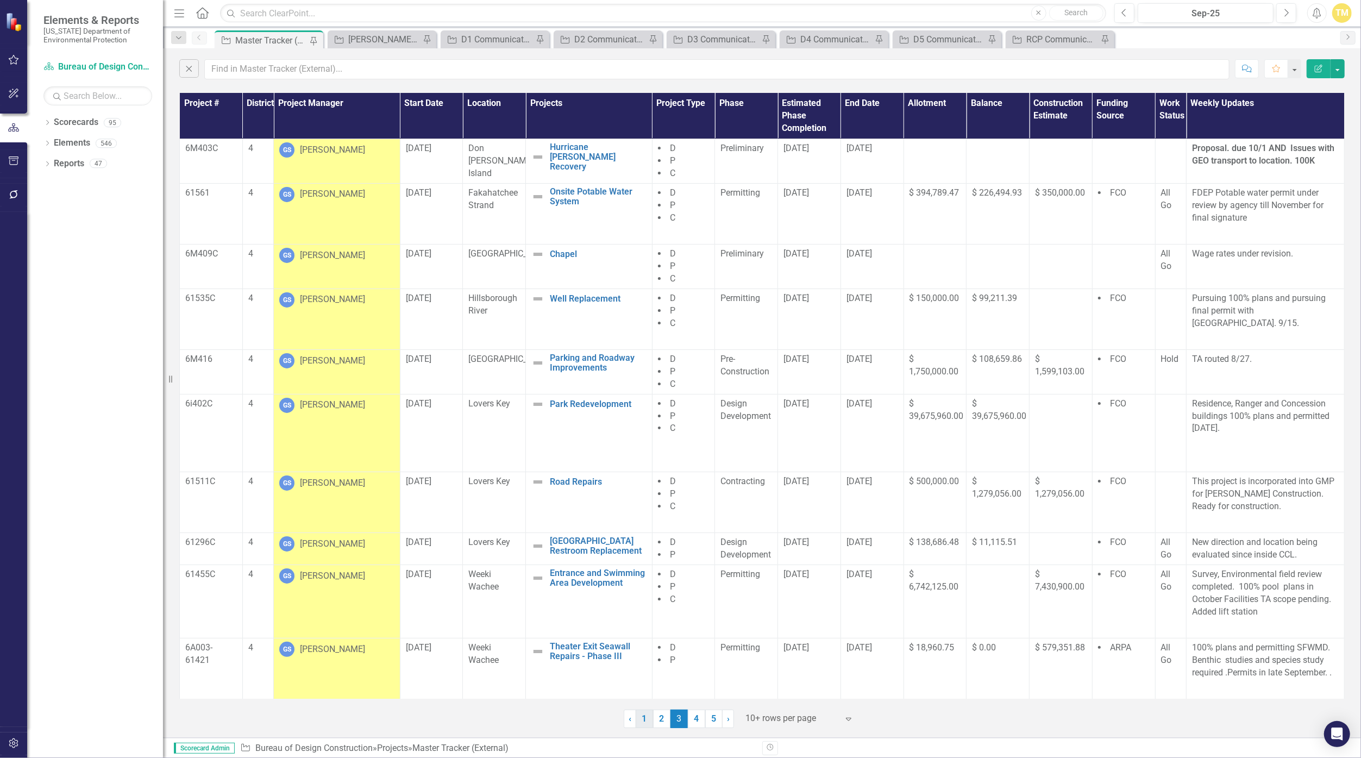
click at [645, 721] on link "1" at bounding box center [644, 718] width 17 height 18
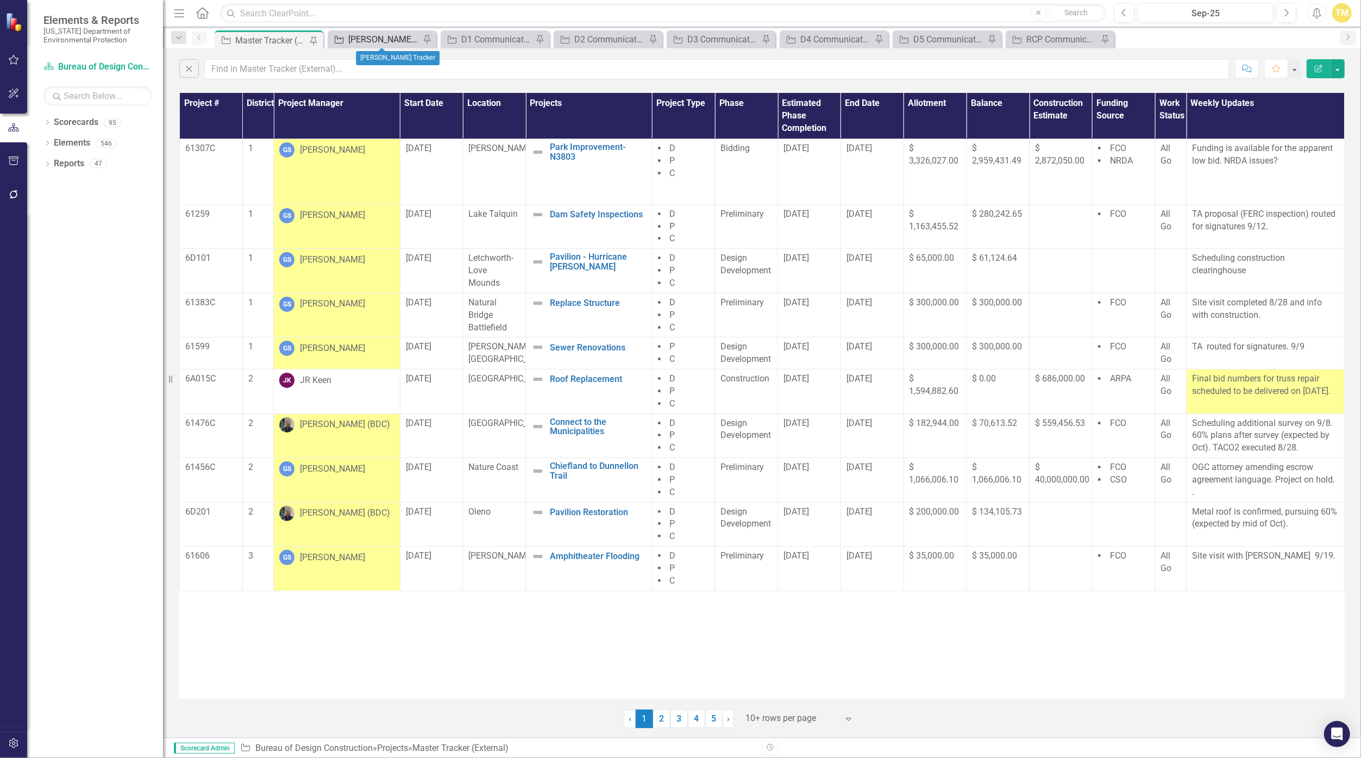
click at [360, 39] on div "[PERSON_NAME] Tracker" at bounding box center [384, 40] width 72 height 14
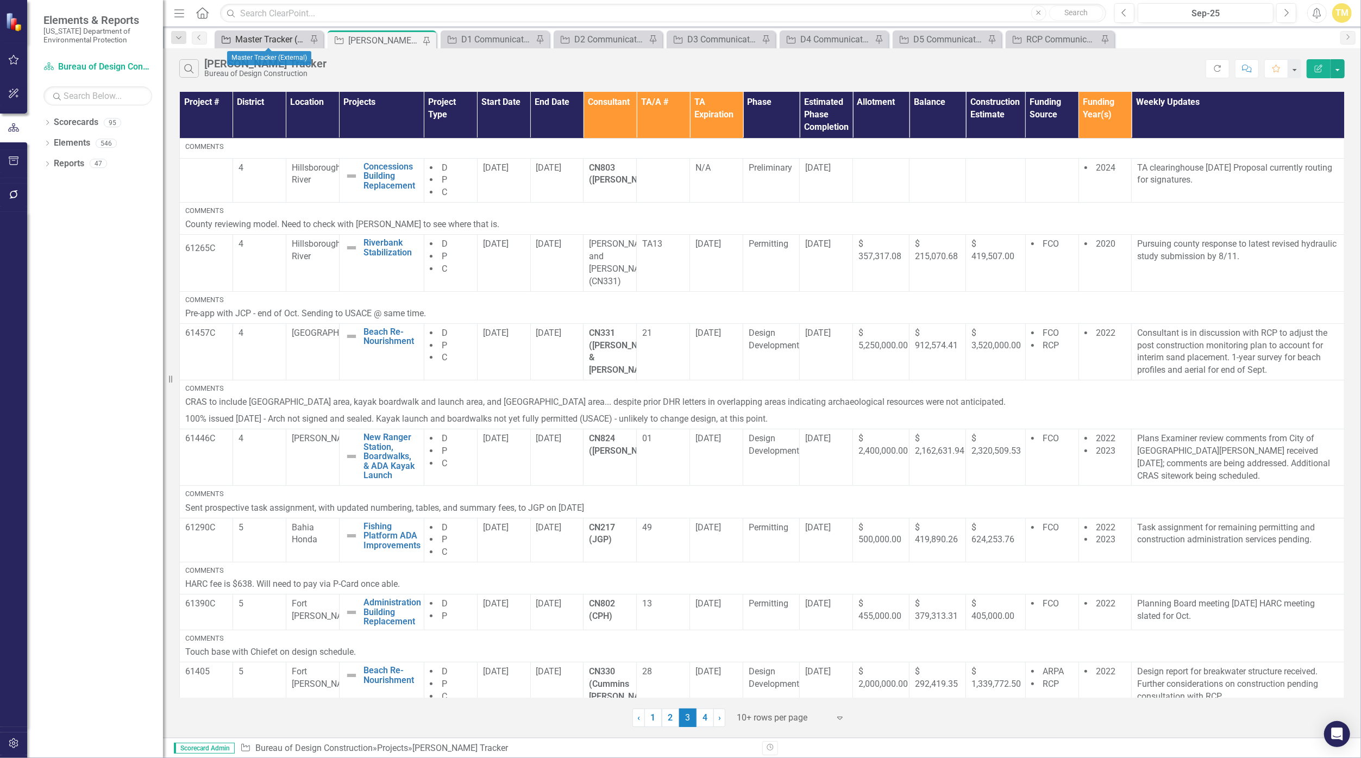
click at [271, 40] on div "Master Tracker (External)" at bounding box center [271, 40] width 72 height 14
